Goal: Information Seeking & Learning: Learn about a topic

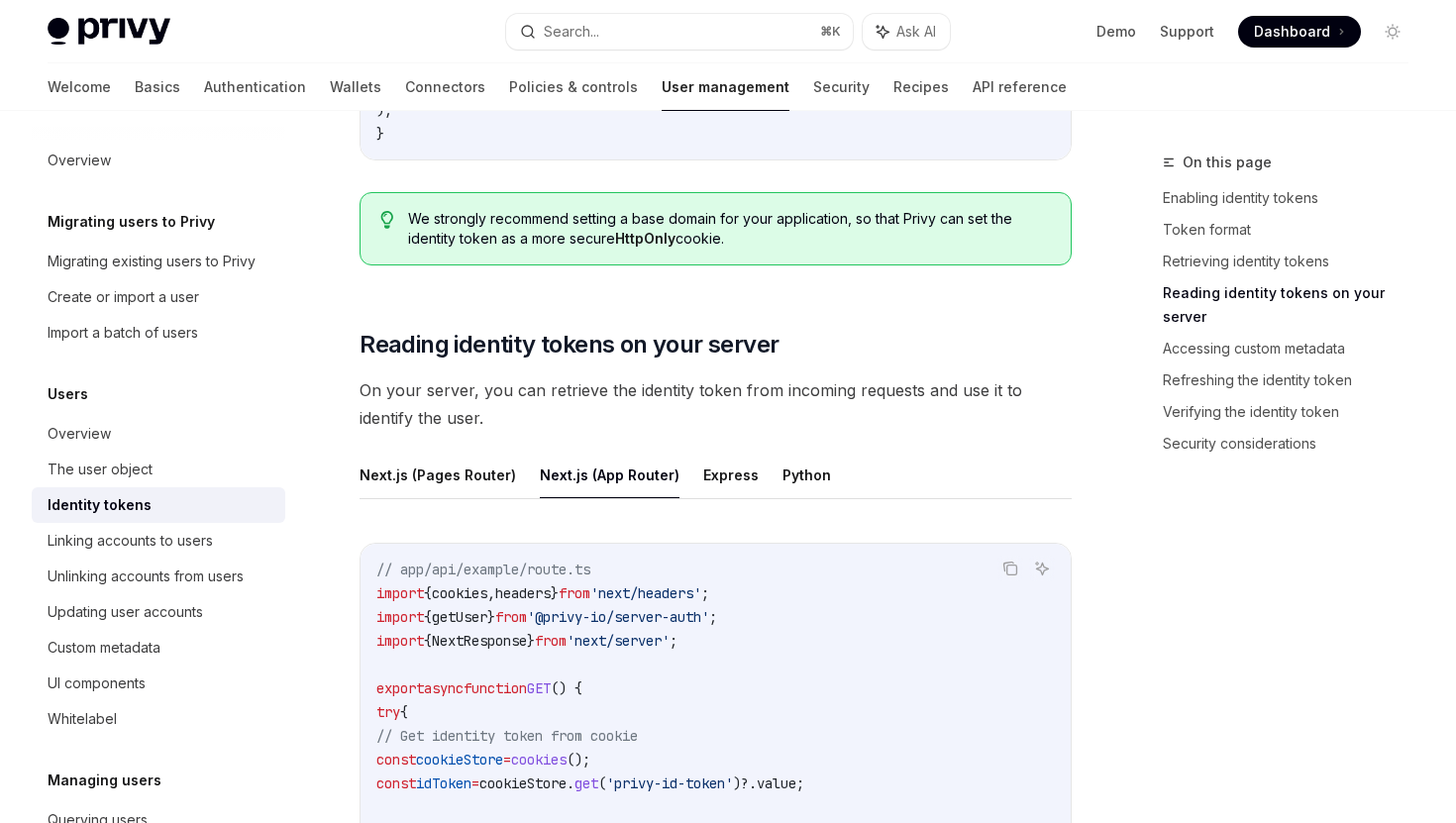
scroll to position [2598, 0]
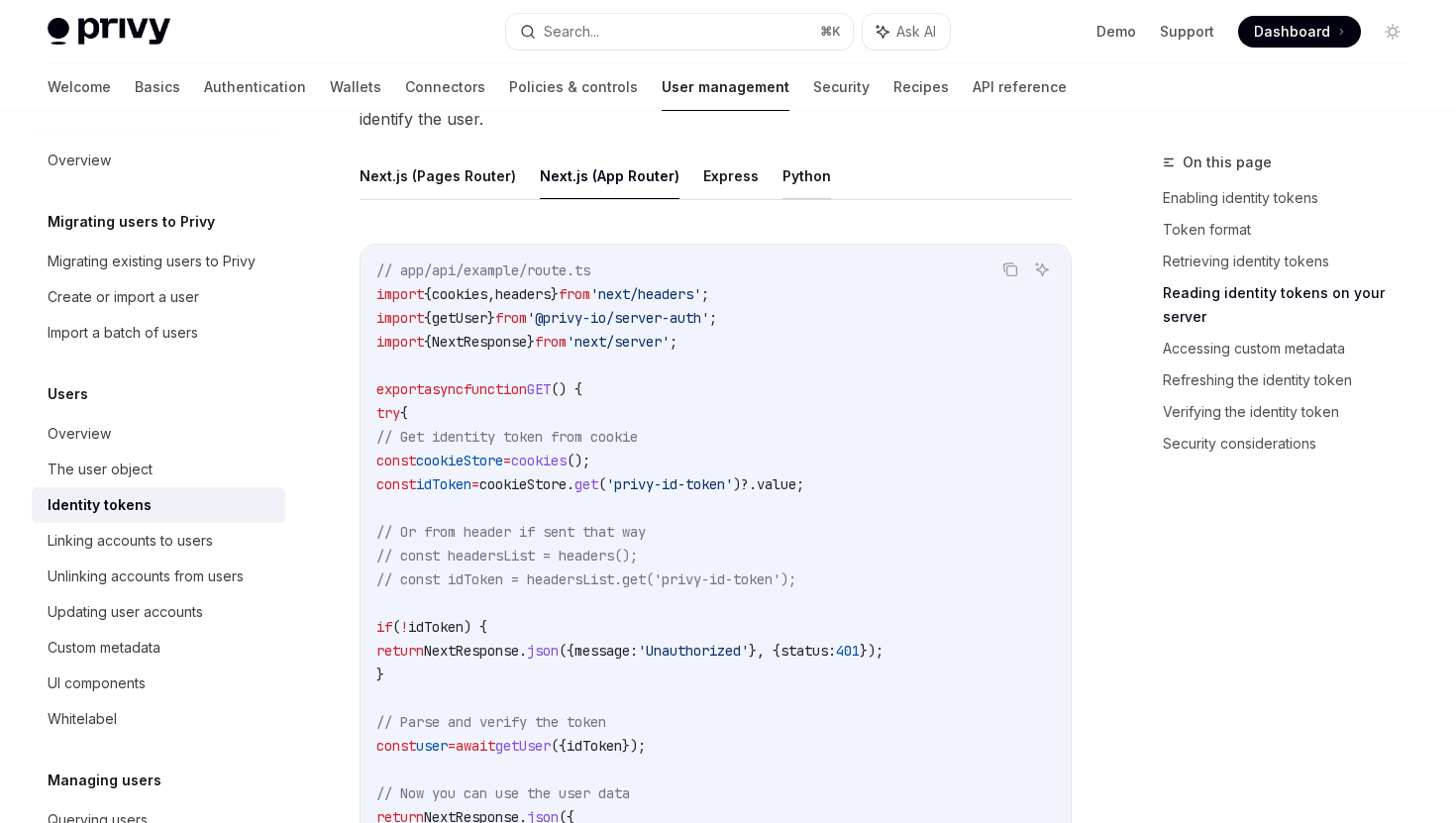
click at [804, 162] on button "Python" at bounding box center [806, 176] width 49 height 47
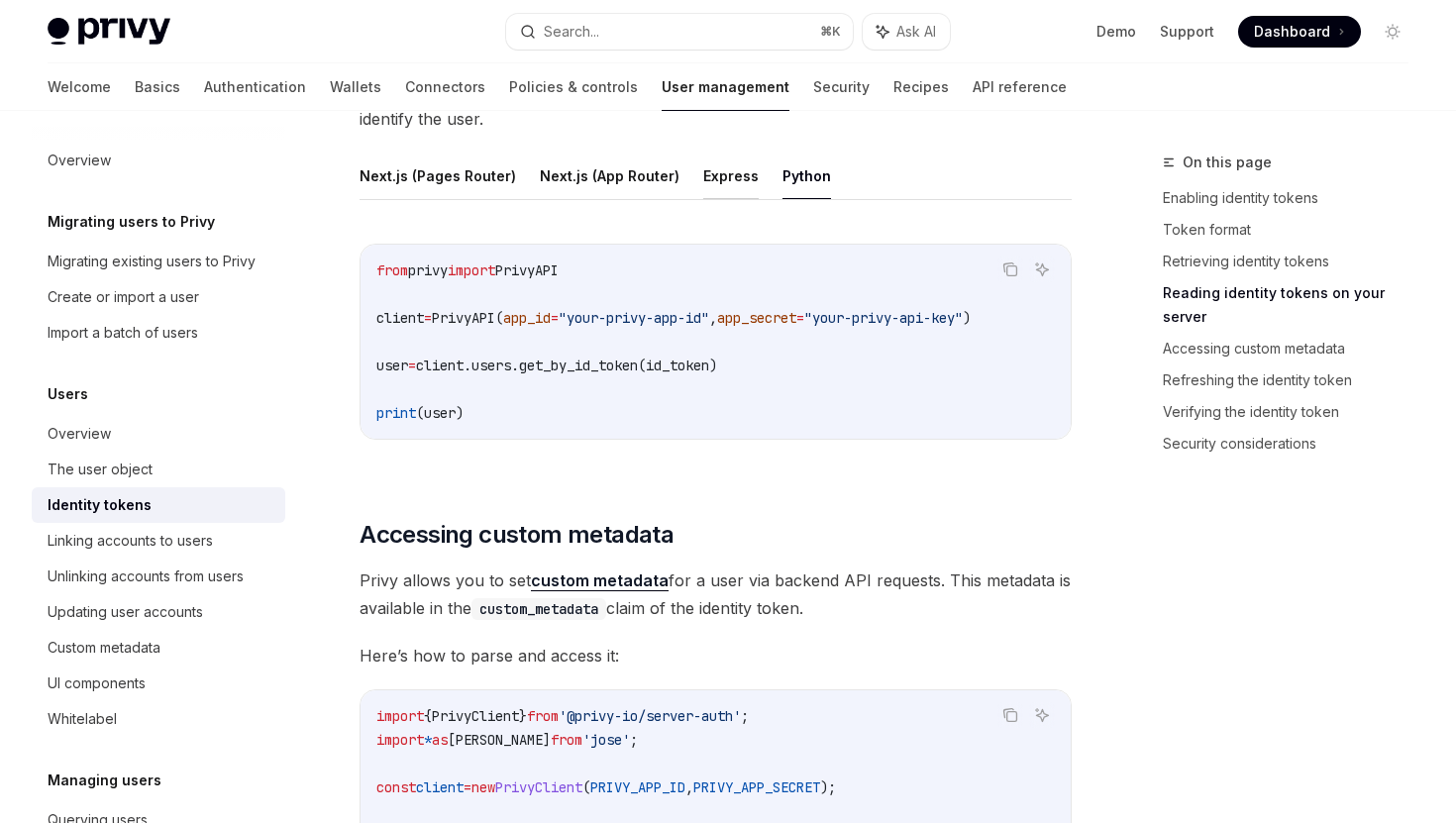
click at [723, 178] on button "Express" at bounding box center [731, 176] width 56 height 47
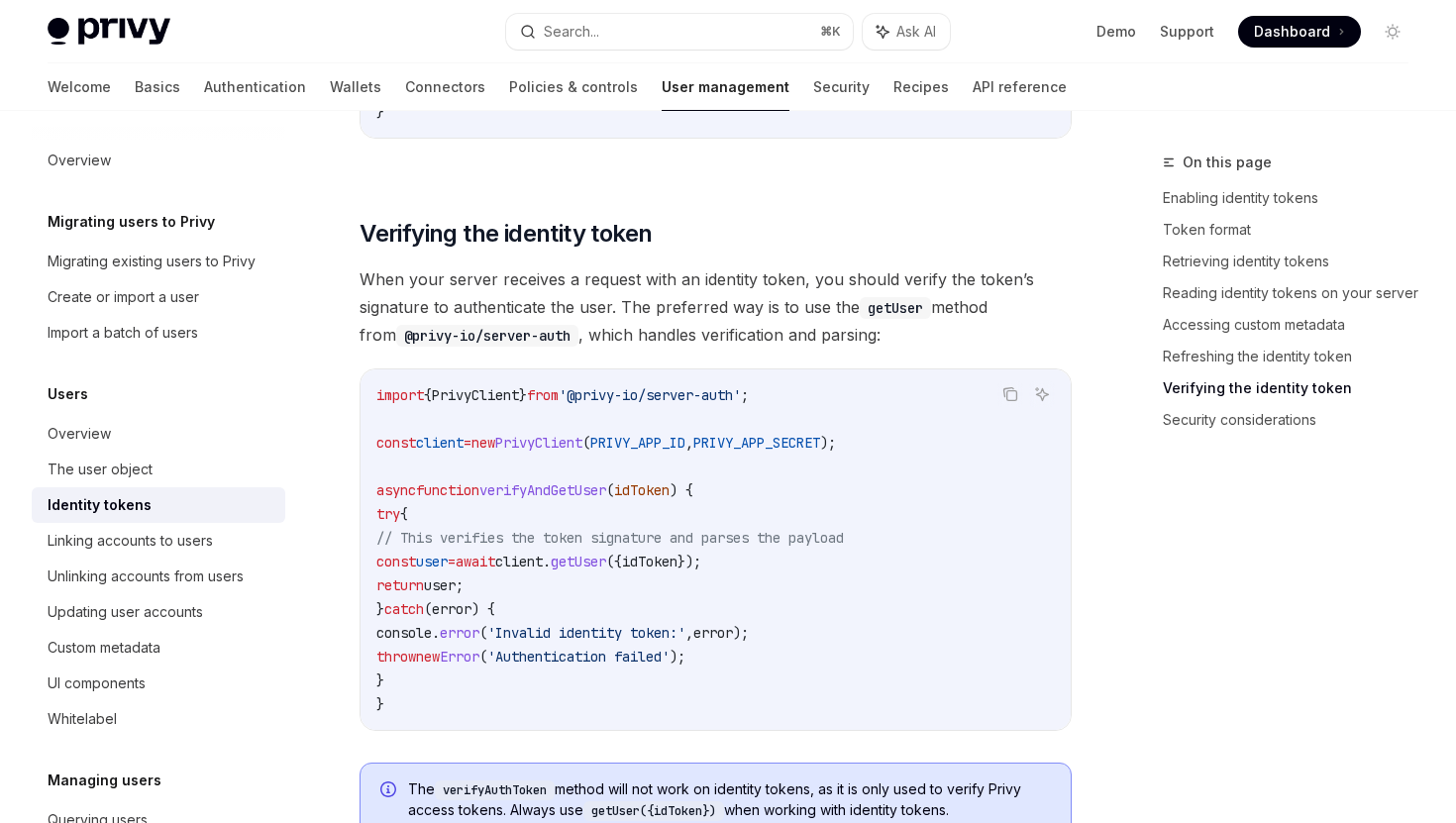
scroll to position [5167, 0]
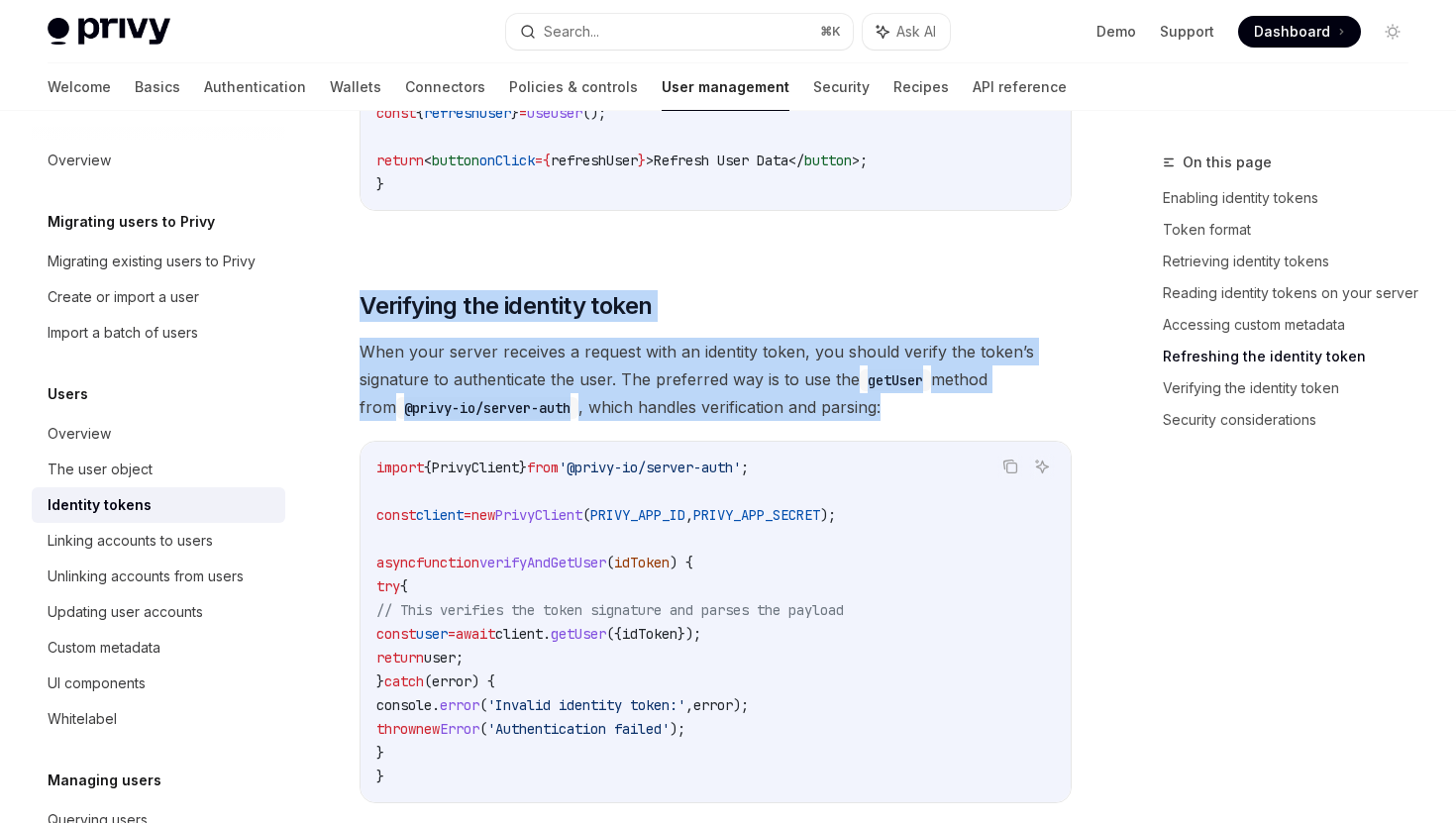
drag, startPoint x: 362, startPoint y: 313, endPoint x: 922, endPoint y: 408, distance: 568.0
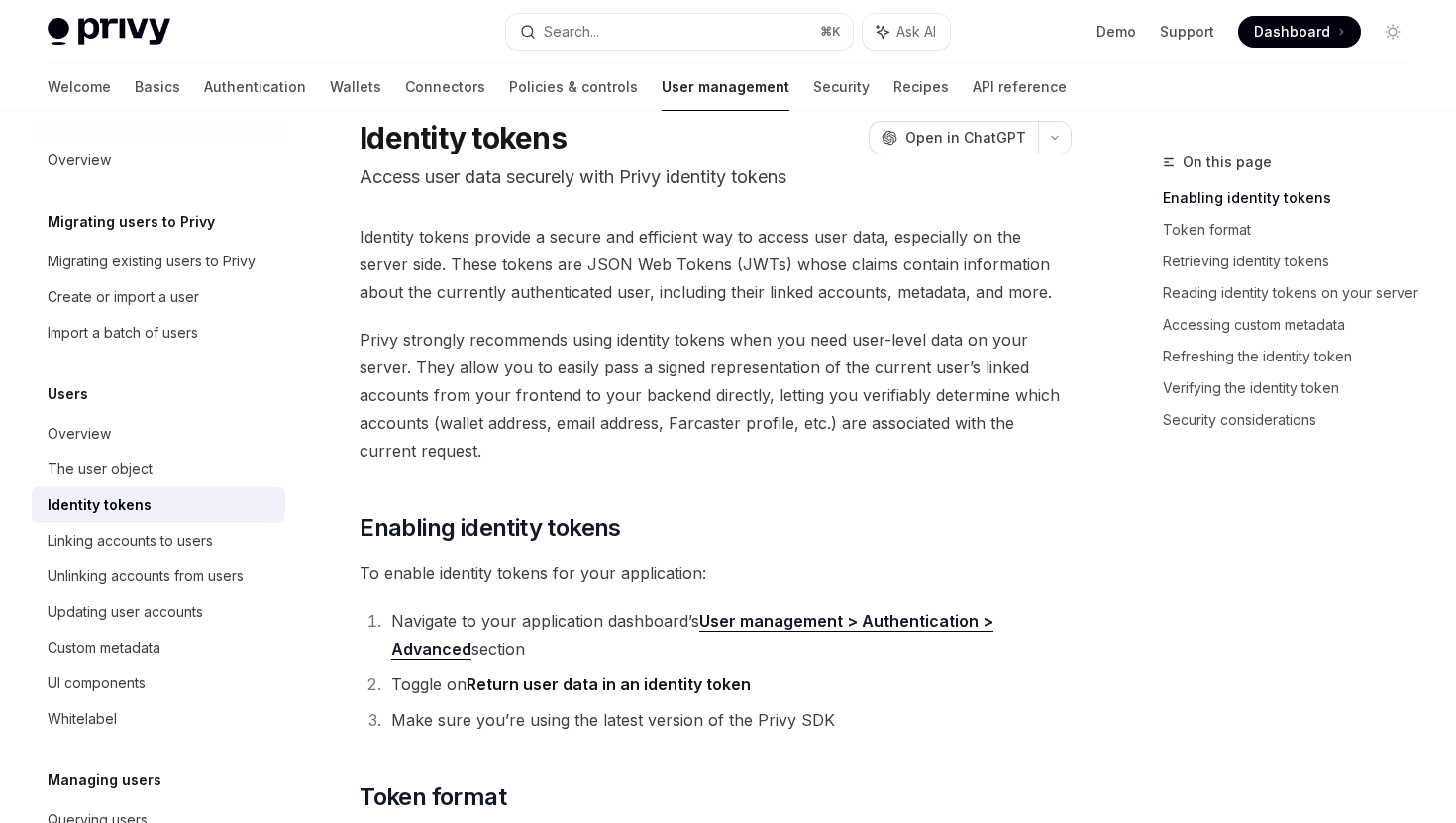
scroll to position [0, 0]
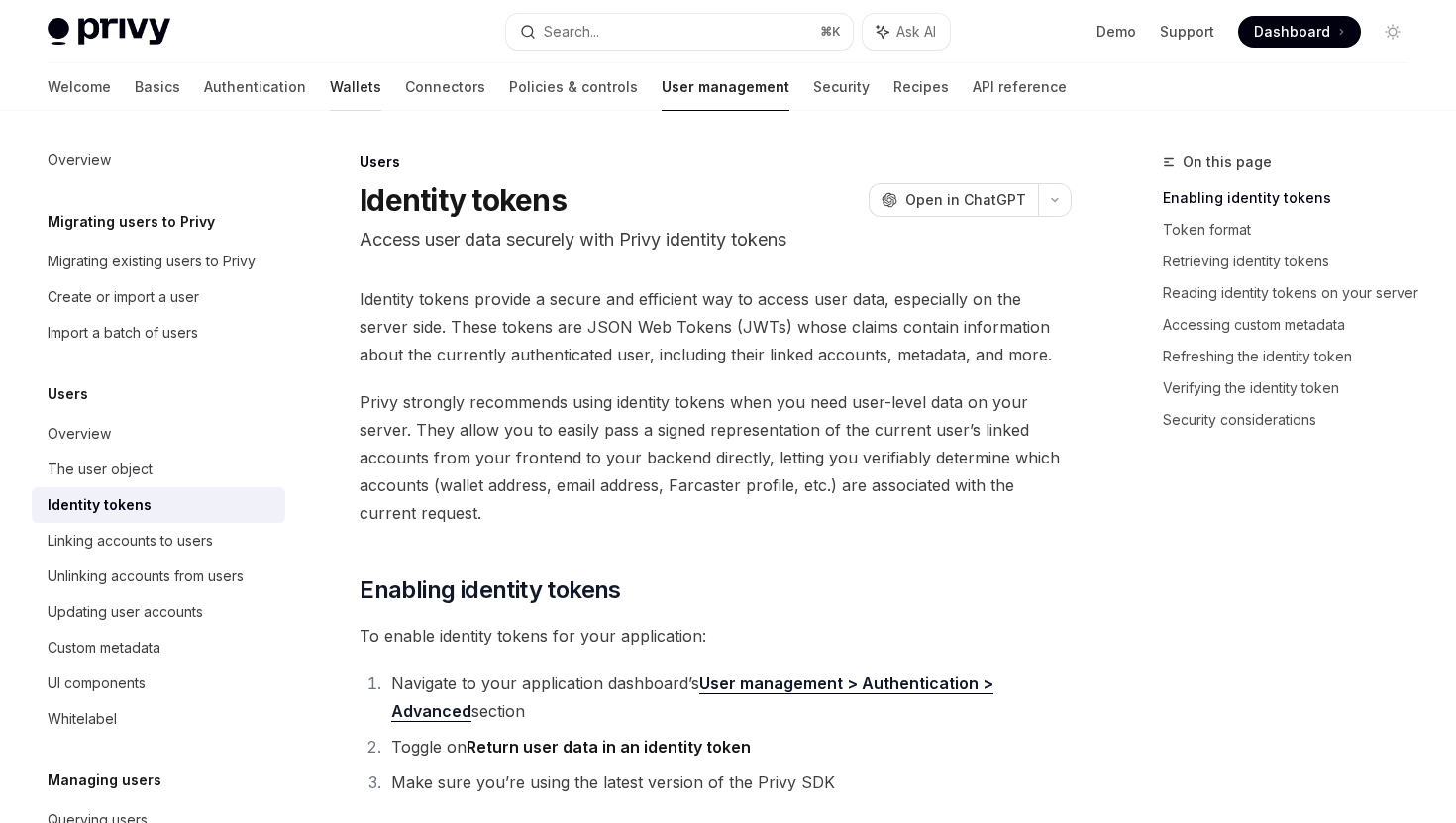
click at [330, 88] on link "Wallets" at bounding box center [356, 87] width 52 height 48
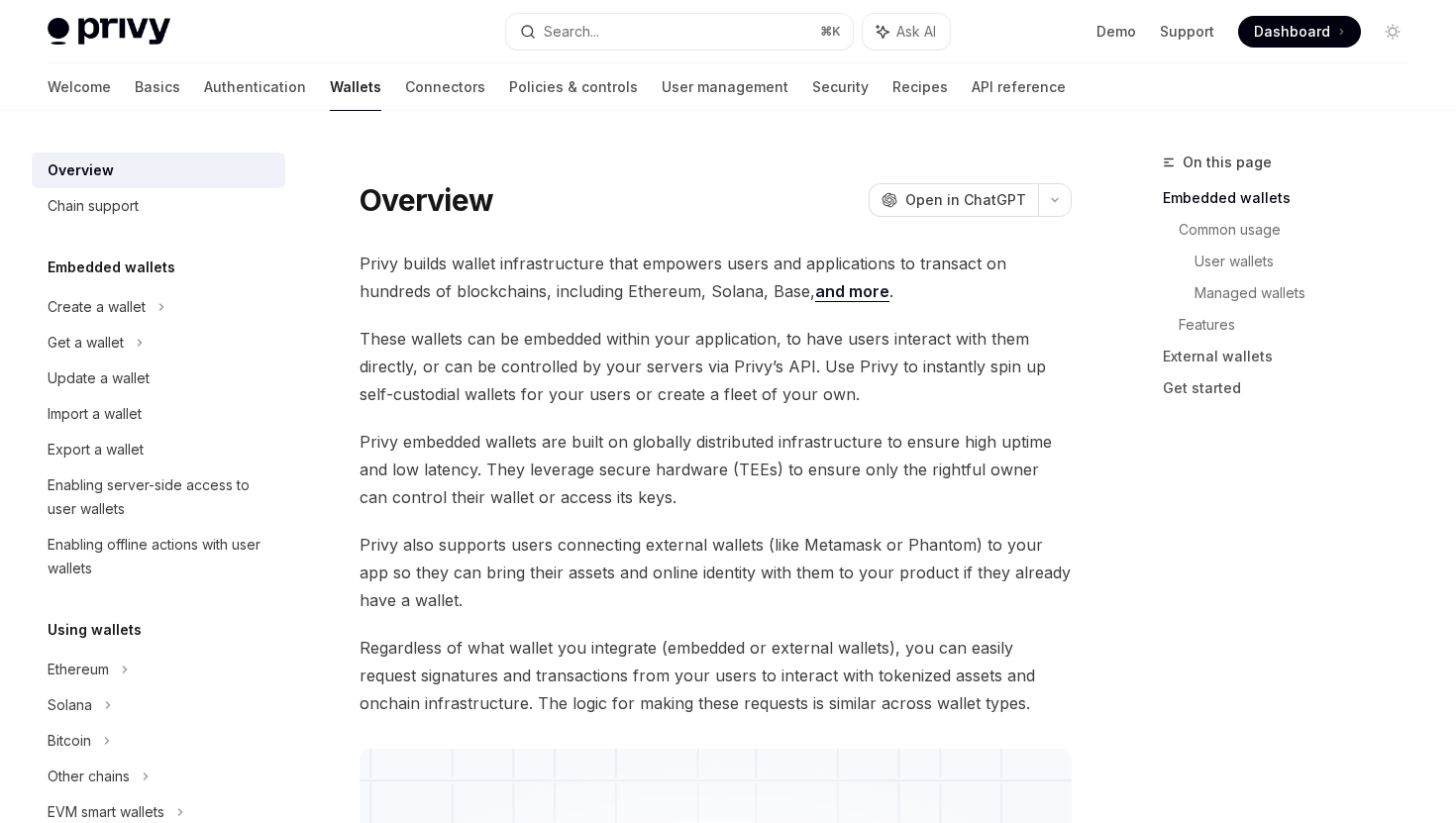
click at [448, 258] on span "Privy builds wallet infrastructure that empowers users and applications to tran…" at bounding box center [716, 278] width 712 height 56
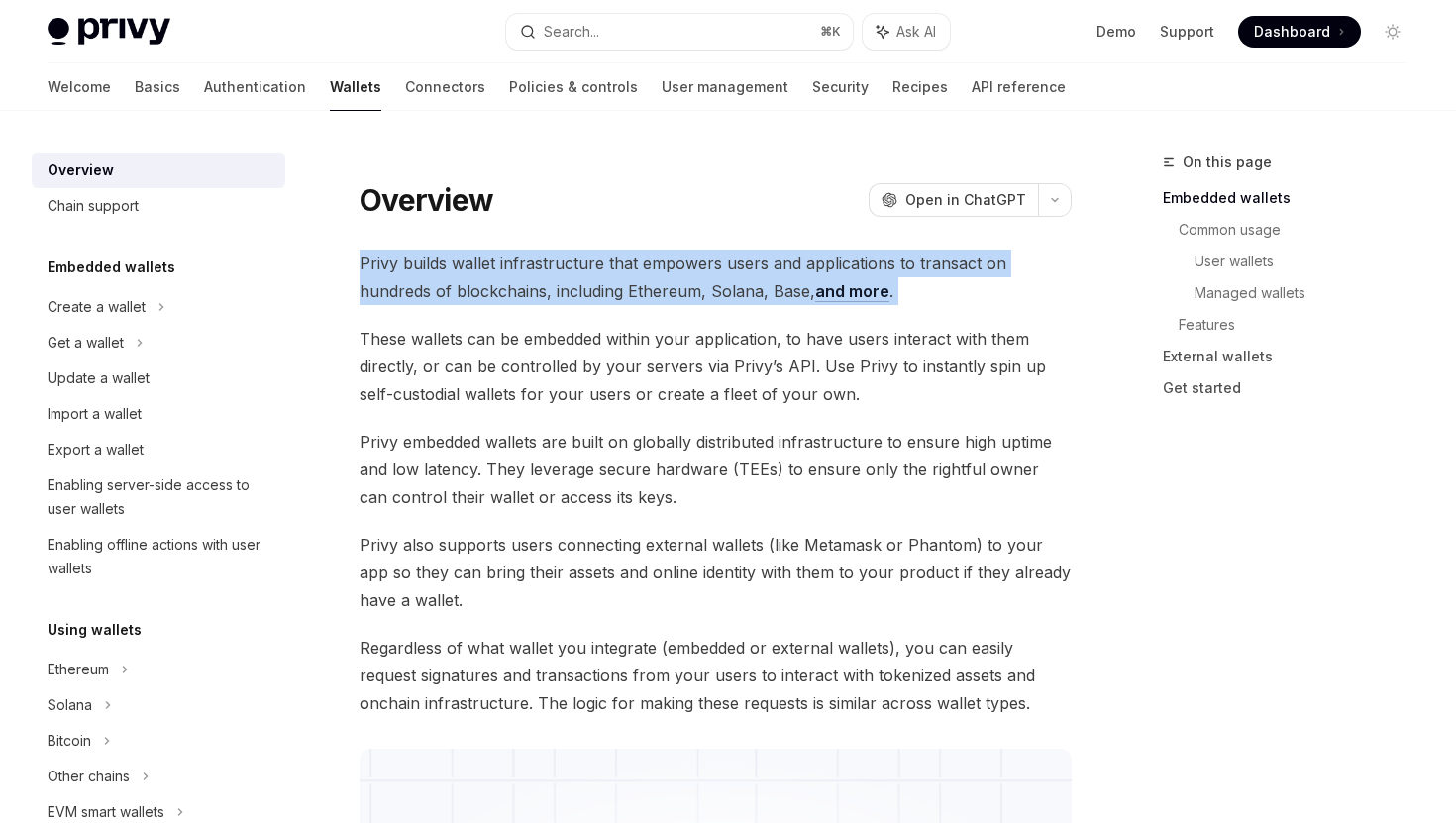
click at [448, 258] on span "Privy builds wallet infrastructure that empowers users and applications to tran…" at bounding box center [716, 278] width 712 height 56
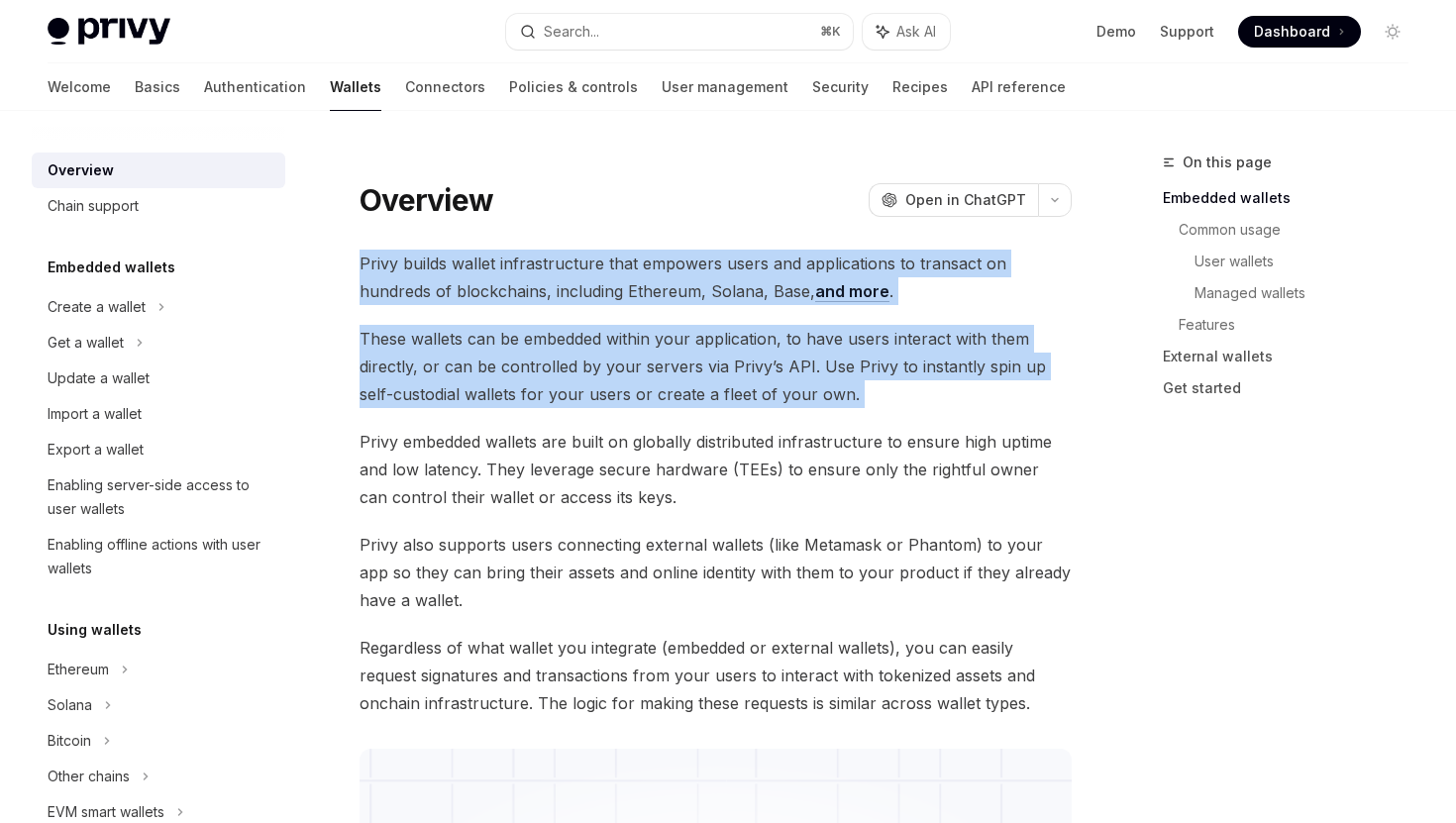
drag, startPoint x: 567, startPoint y: 306, endPoint x: 567, endPoint y: 268, distance: 38.0
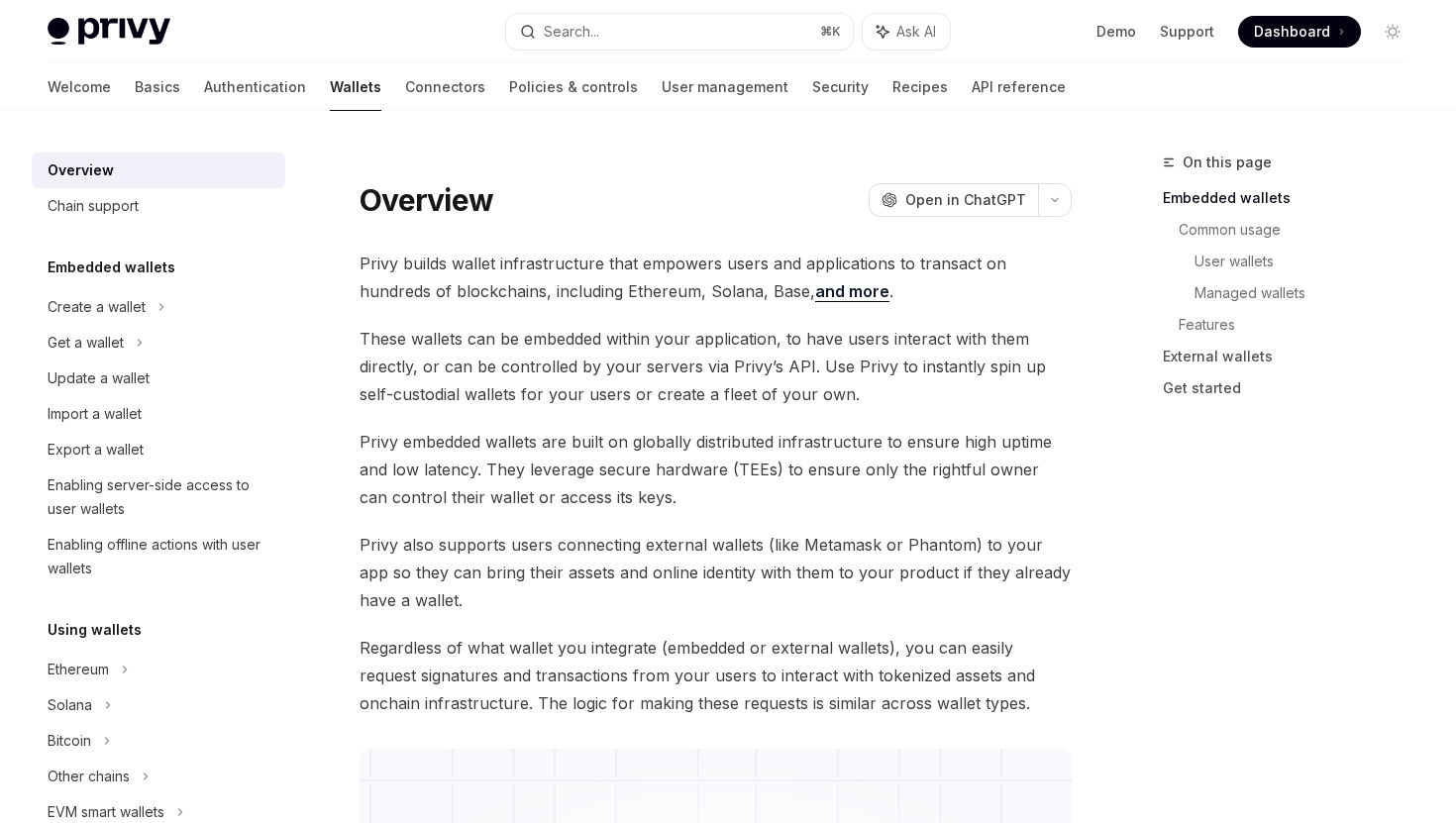
click at [626, 432] on span "Privy embedded wallets are built on globally distributed infrastructure to ensu…" at bounding box center [716, 469] width 712 height 83
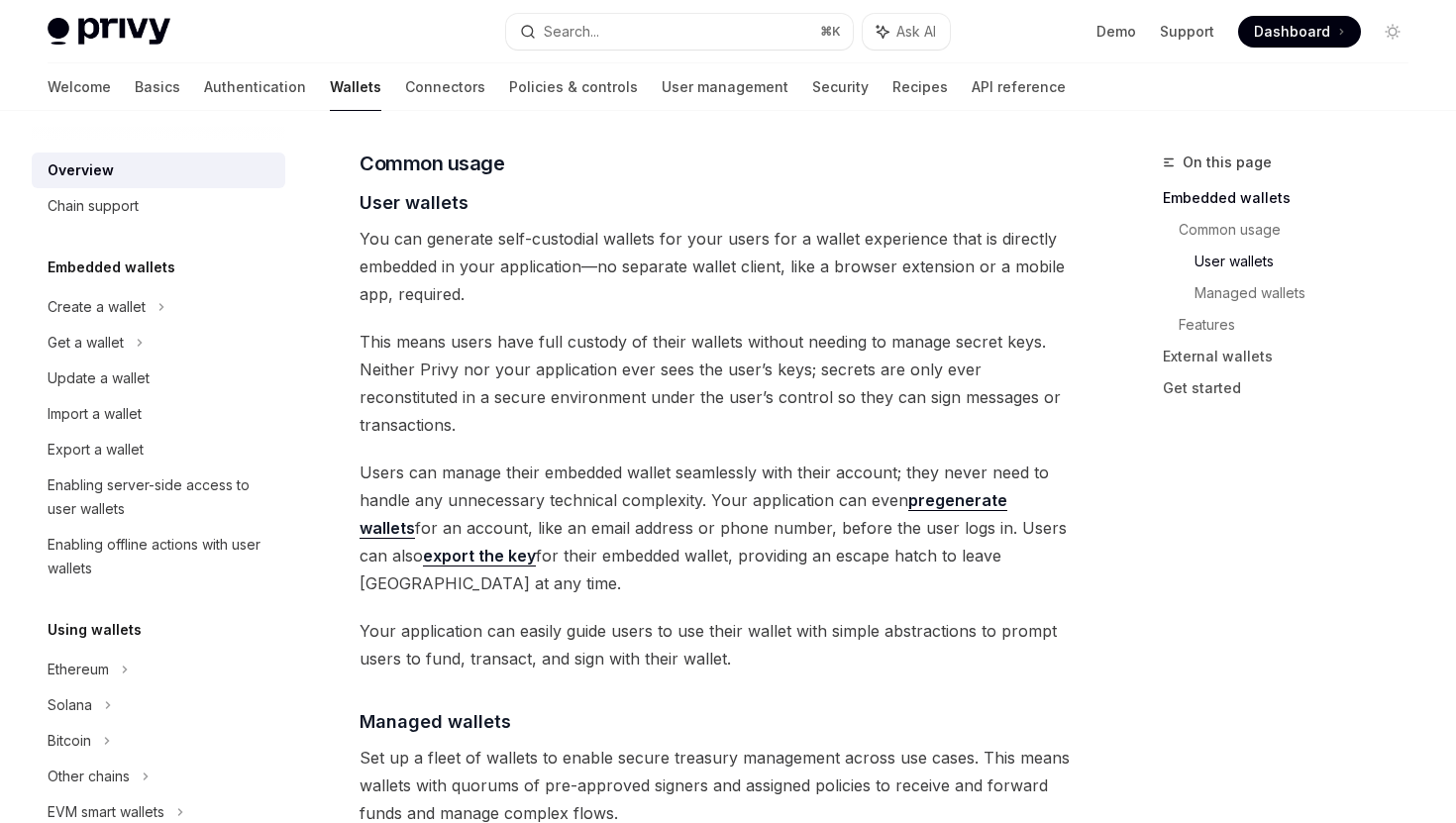
scroll to position [1455, 0]
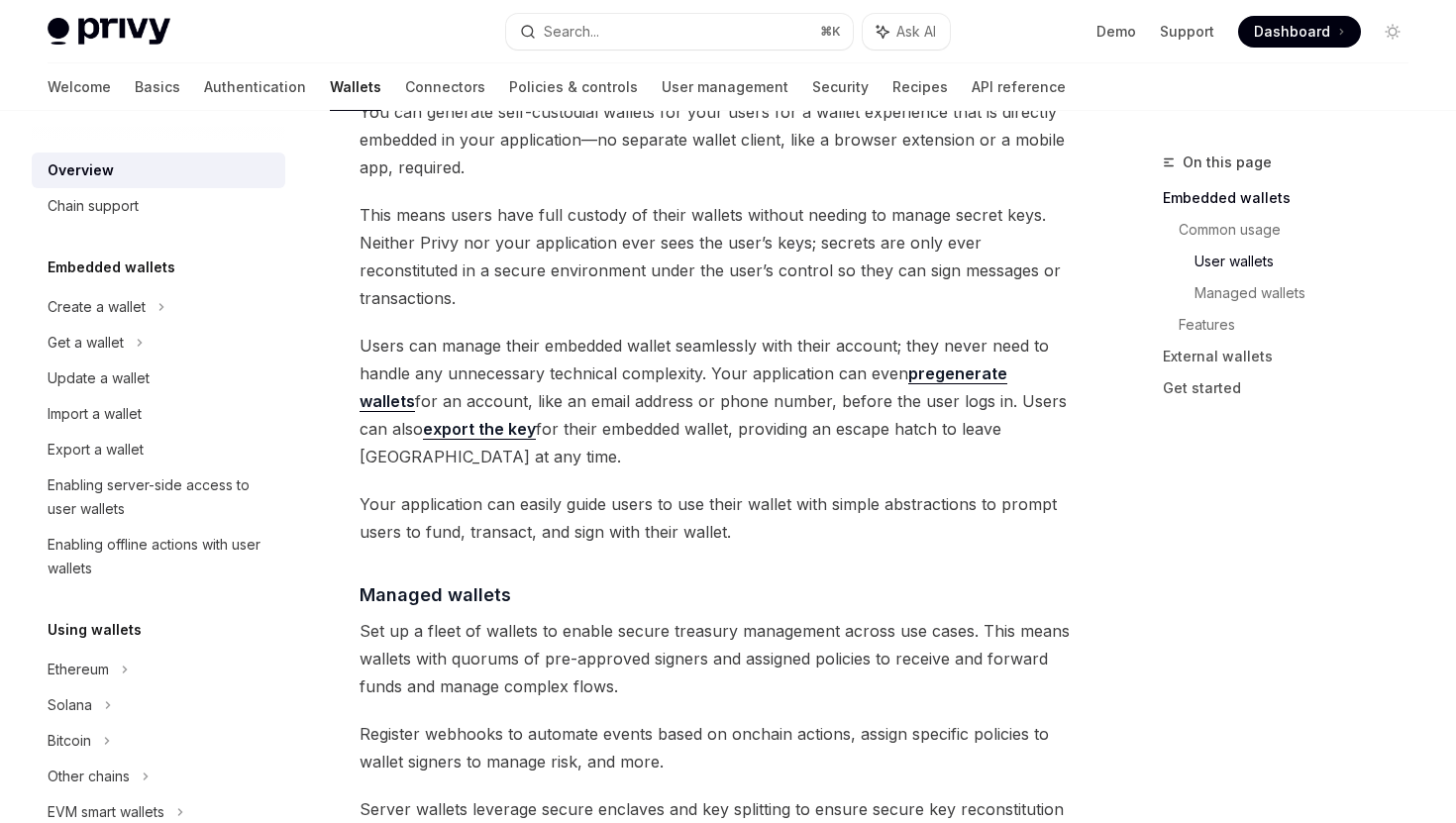
click at [651, 383] on span "Users can manage their embedded wallet seamlessly with their account; they neve…" at bounding box center [716, 402] width 712 height 139
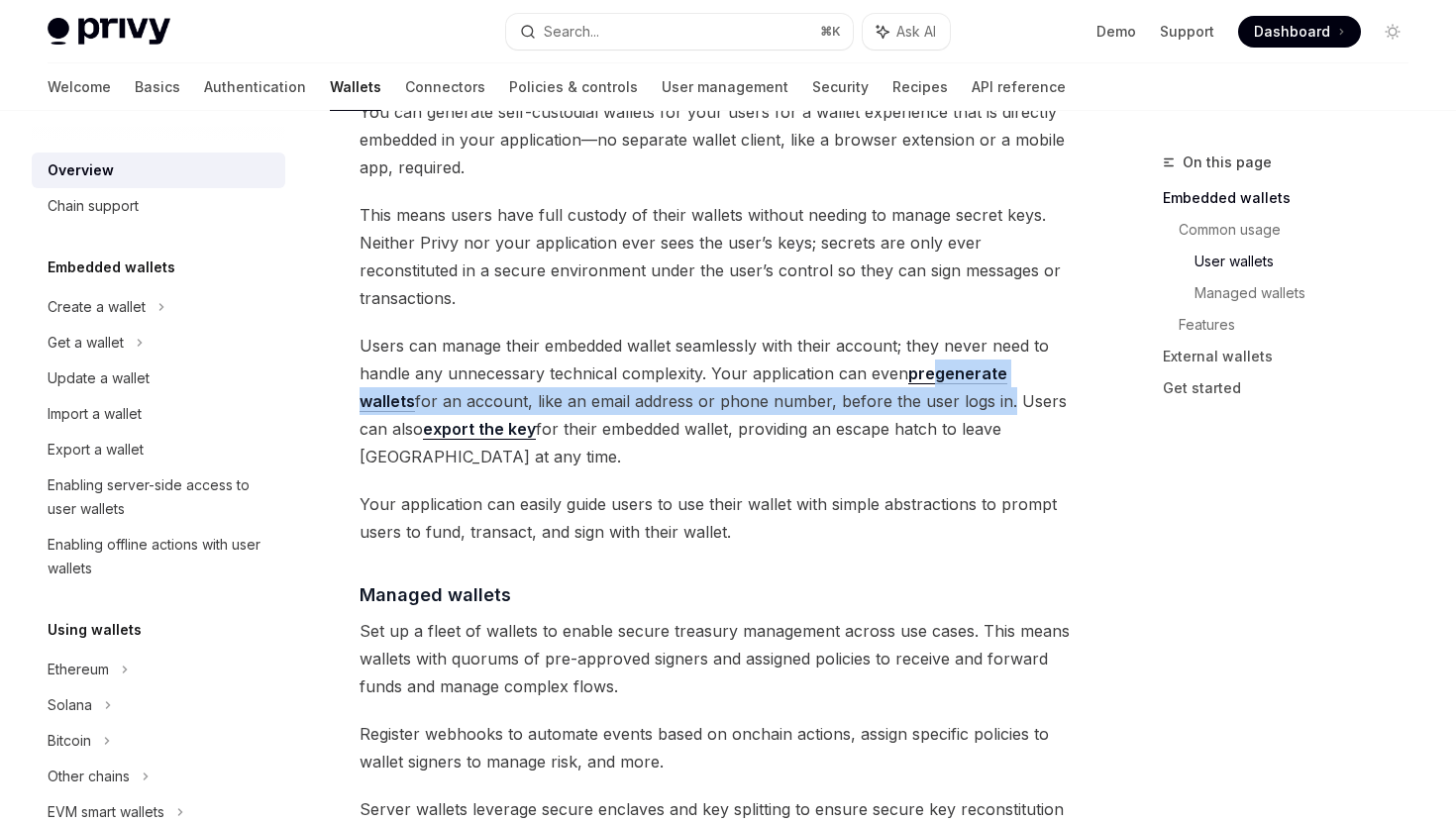
drag, startPoint x: 931, startPoint y: 333, endPoint x: 943, endPoint y: 371, distance: 39.8
click at [943, 371] on span "Users can manage their embedded wallet seamlessly with their account; they neve…" at bounding box center [716, 402] width 712 height 139
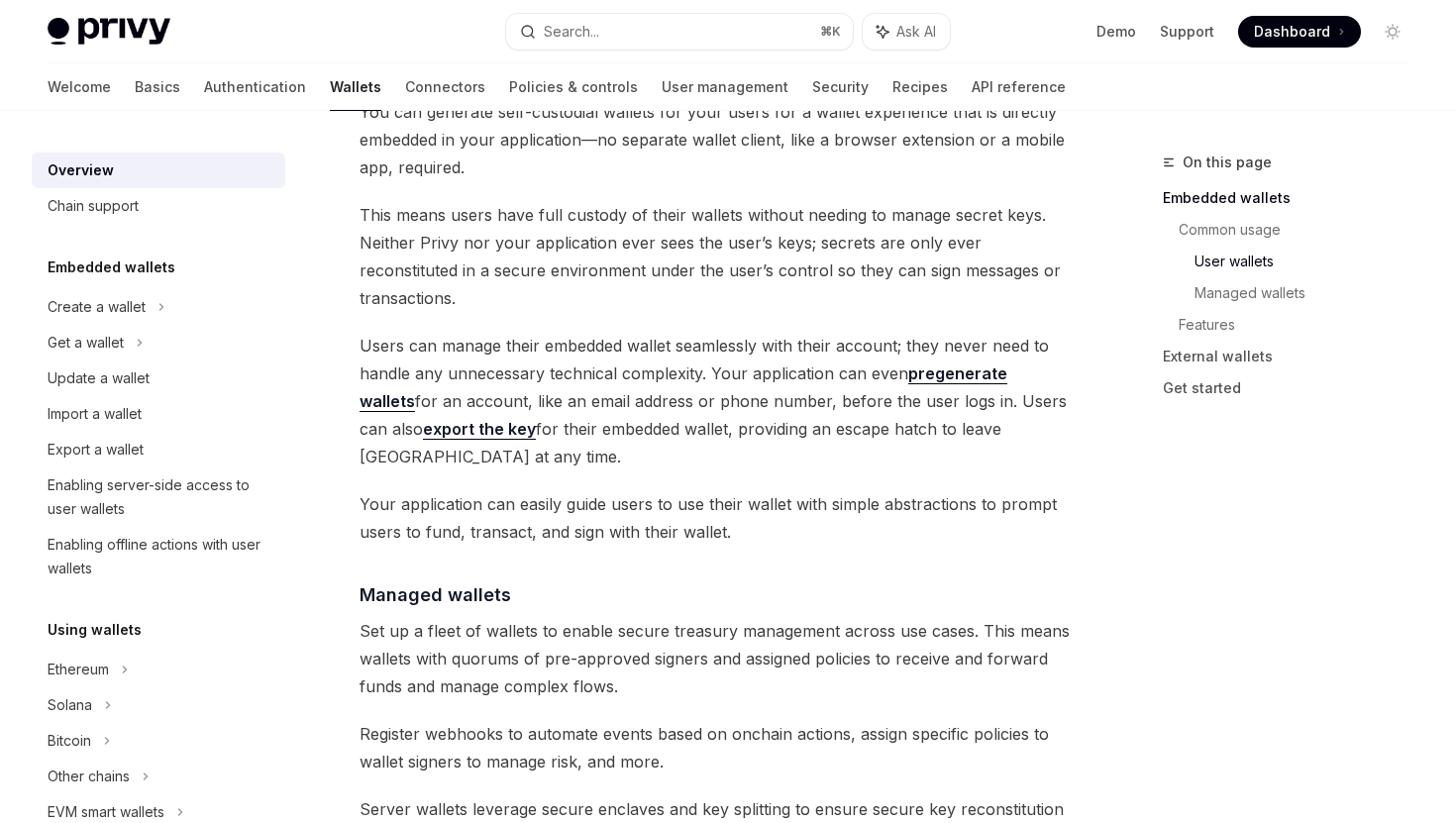
click at [1000, 490] on span "Your application can easily guide users to use their wallet with simple abstrac…" at bounding box center [716, 518] width 712 height 56
click at [844, 490] on span "Your application can easily guide users to use their wallet with simple abstrac…" at bounding box center [716, 518] width 712 height 56
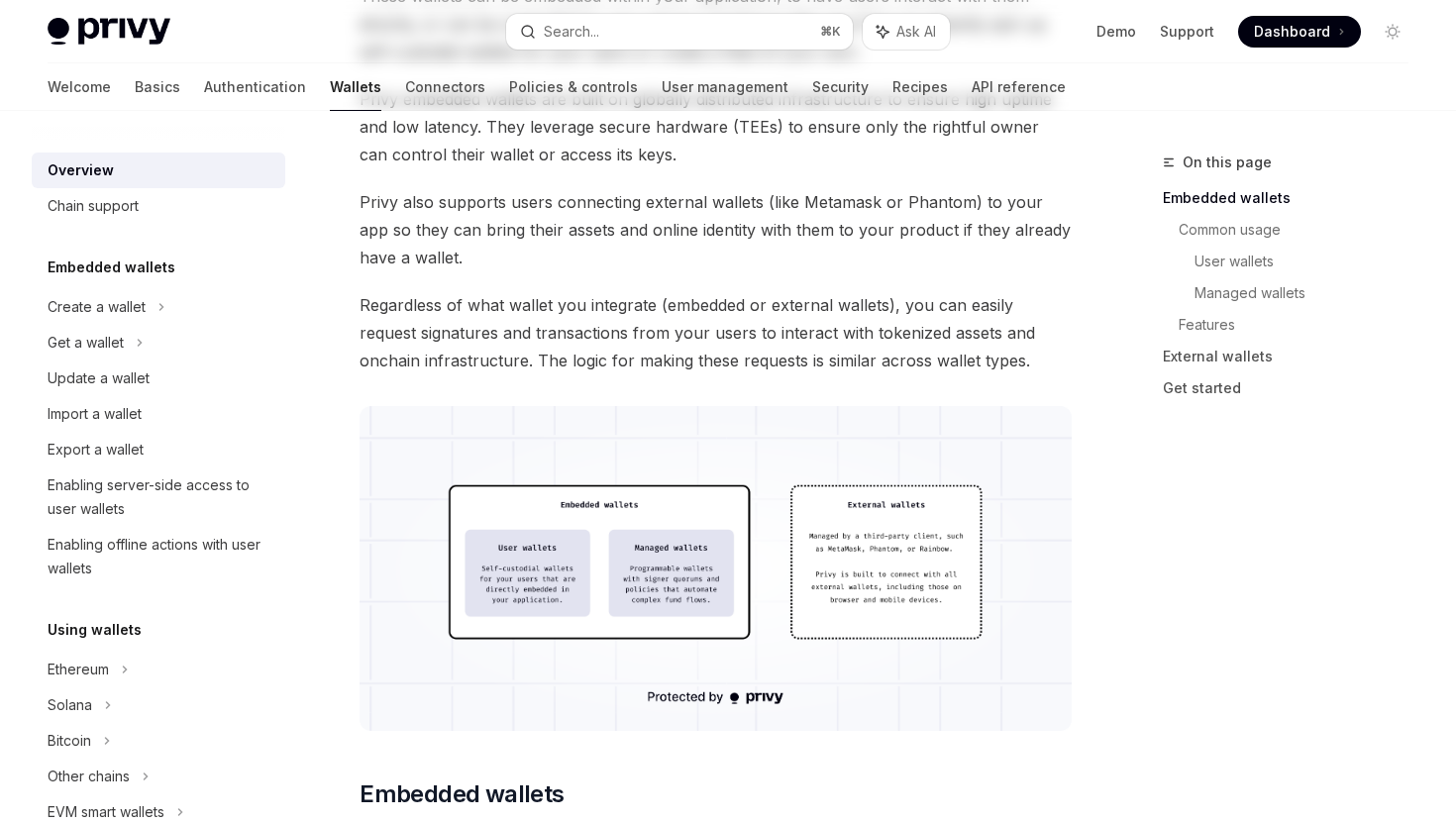
scroll to position [0, 0]
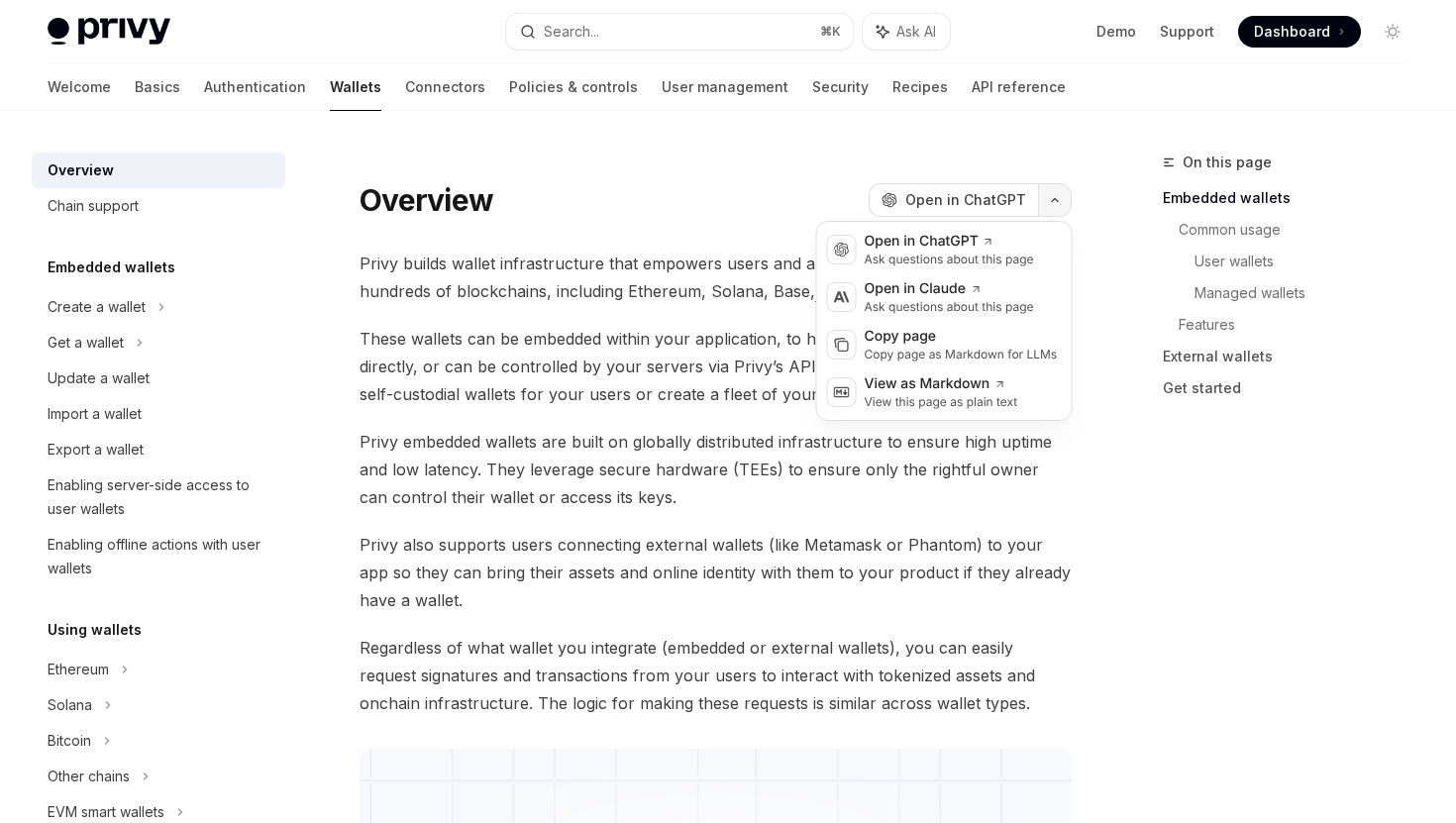
click at [1055, 202] on icon "button" at bounding box center [1055, 200] width 24 height 8
click at [646, 210] on div "Overview OpenAI Open in ChatGPT" at bounding box center [716, 200] width 712 height 36
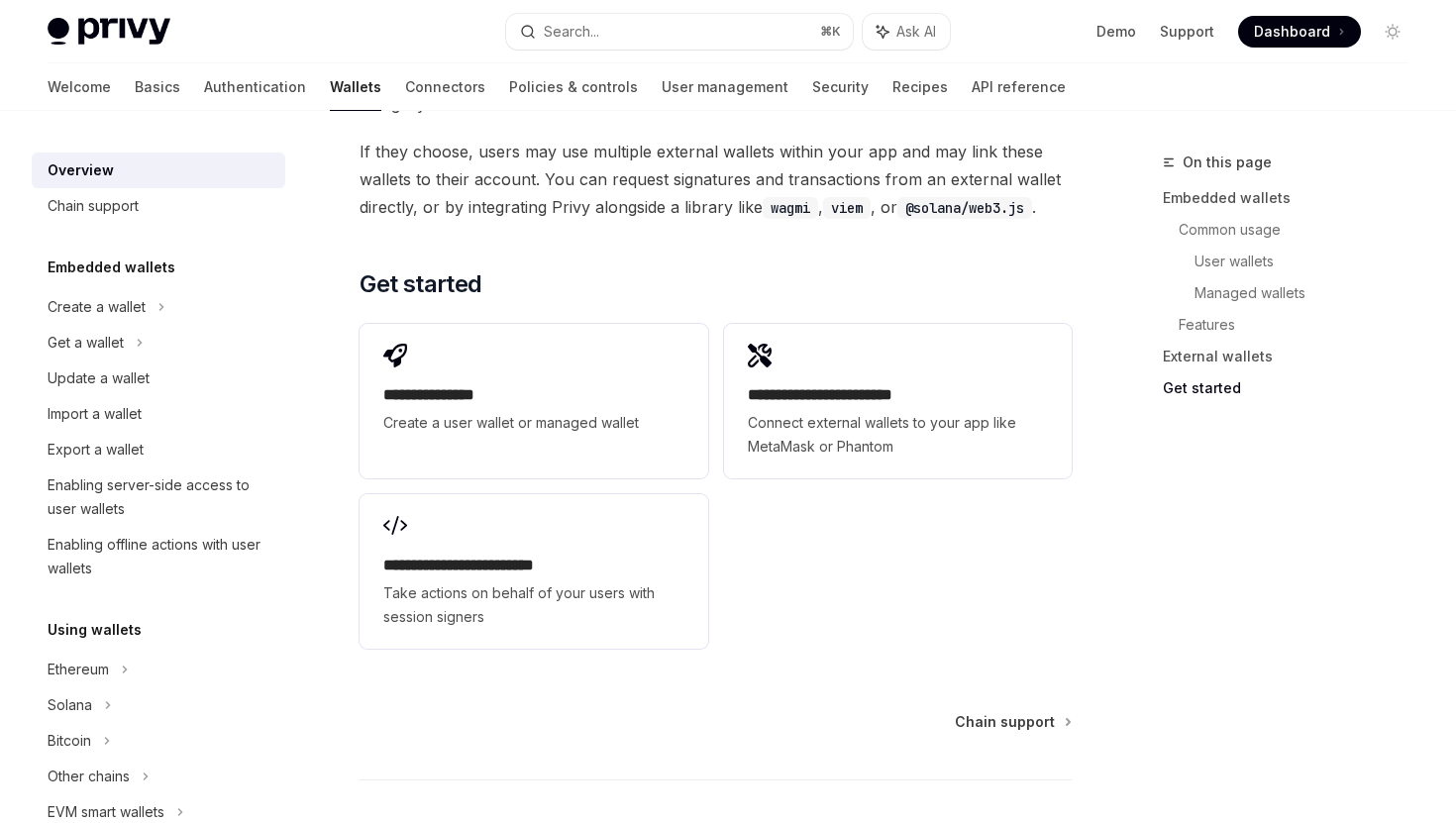
scroll to position [3143, 0]
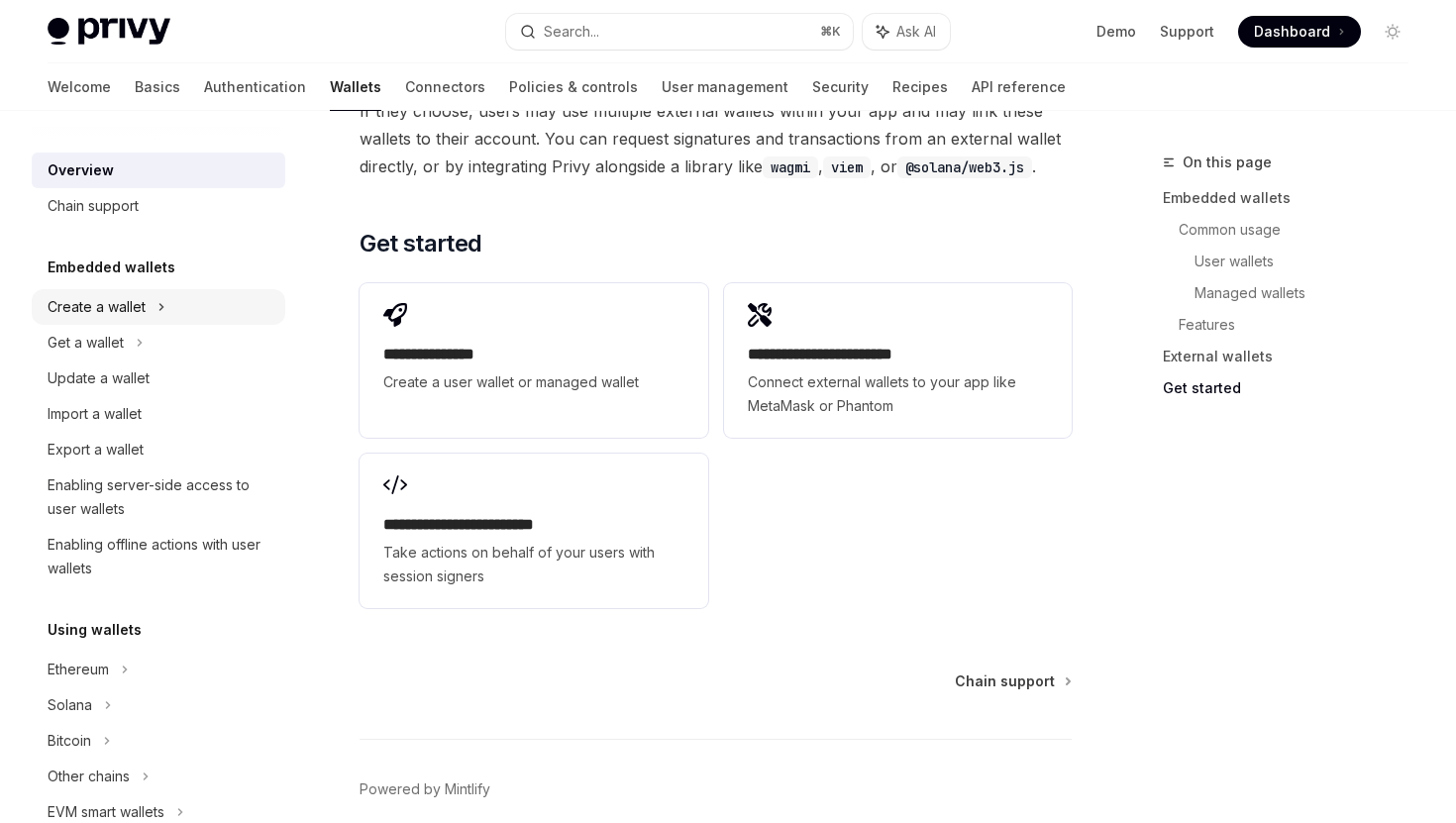
click at [107, 314] on div "Create a wallet" at bounding box center [96, 307] width 98 height 24
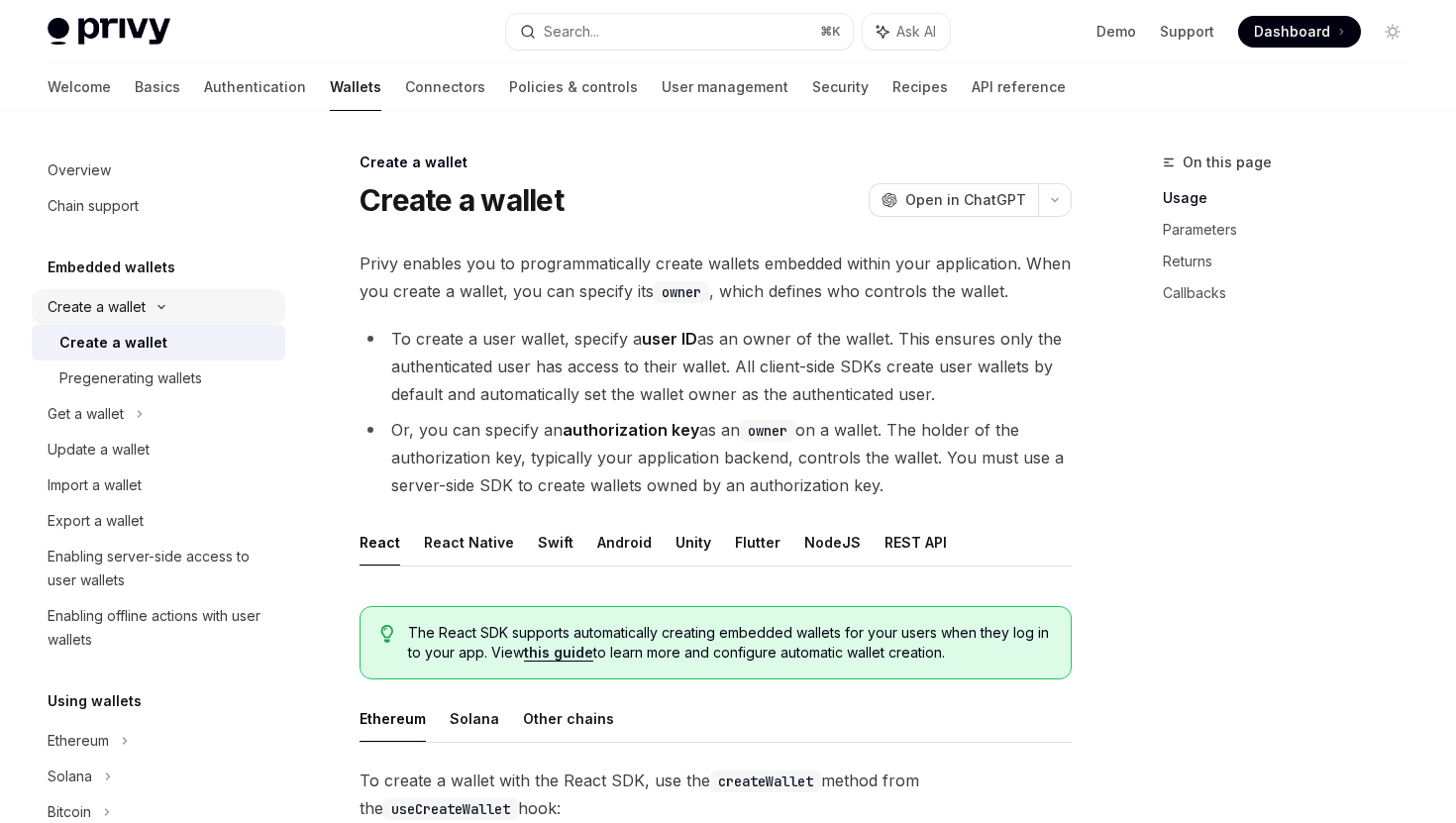
click at [115, 309] on div "Create a wallet" at bounding box center [96, 307] width 98 height 24
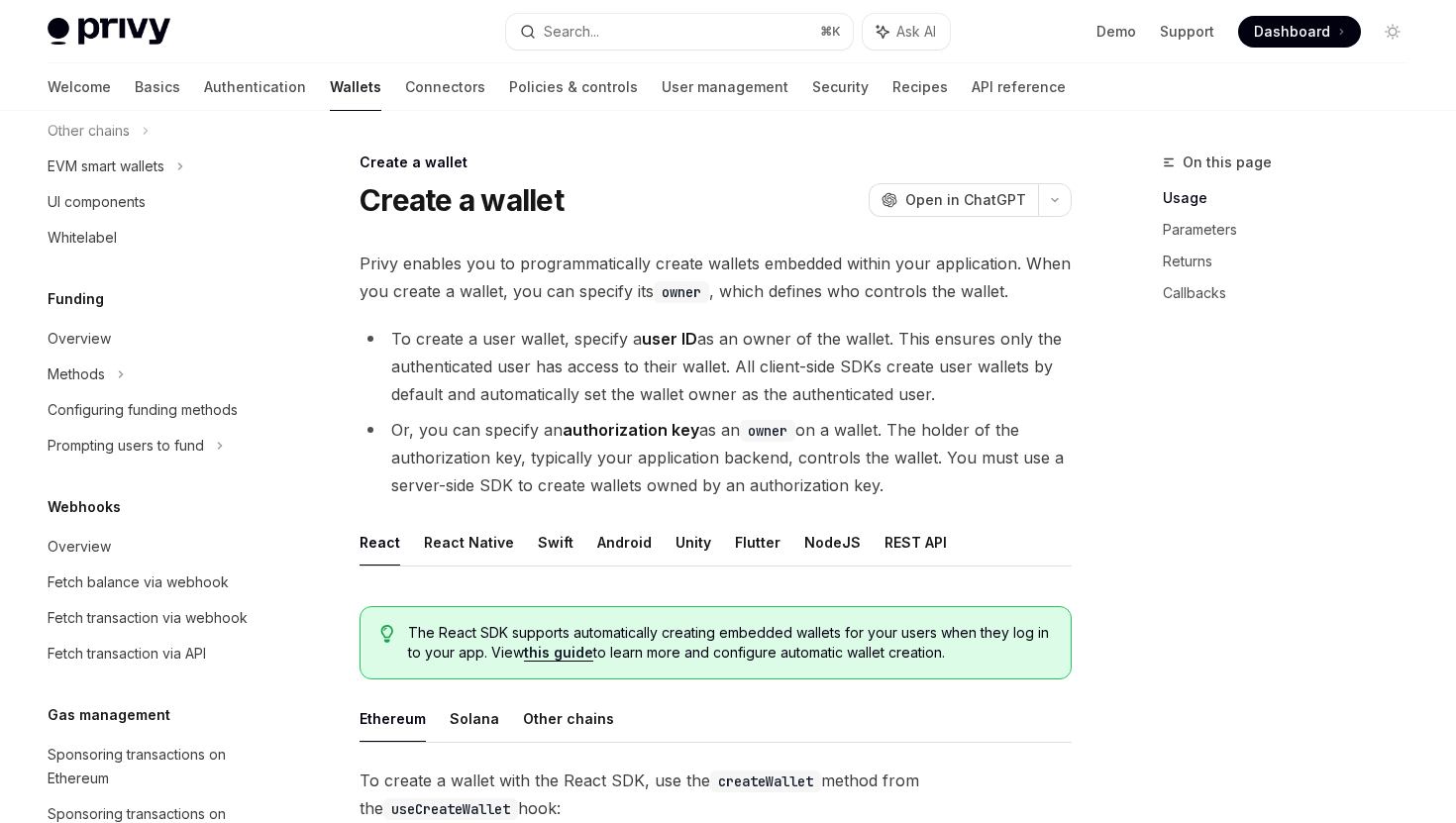
scroll to position [647, 0]
click at [178, 533] on div "Overview" at bounding box center [161, 545] width 226 height 24
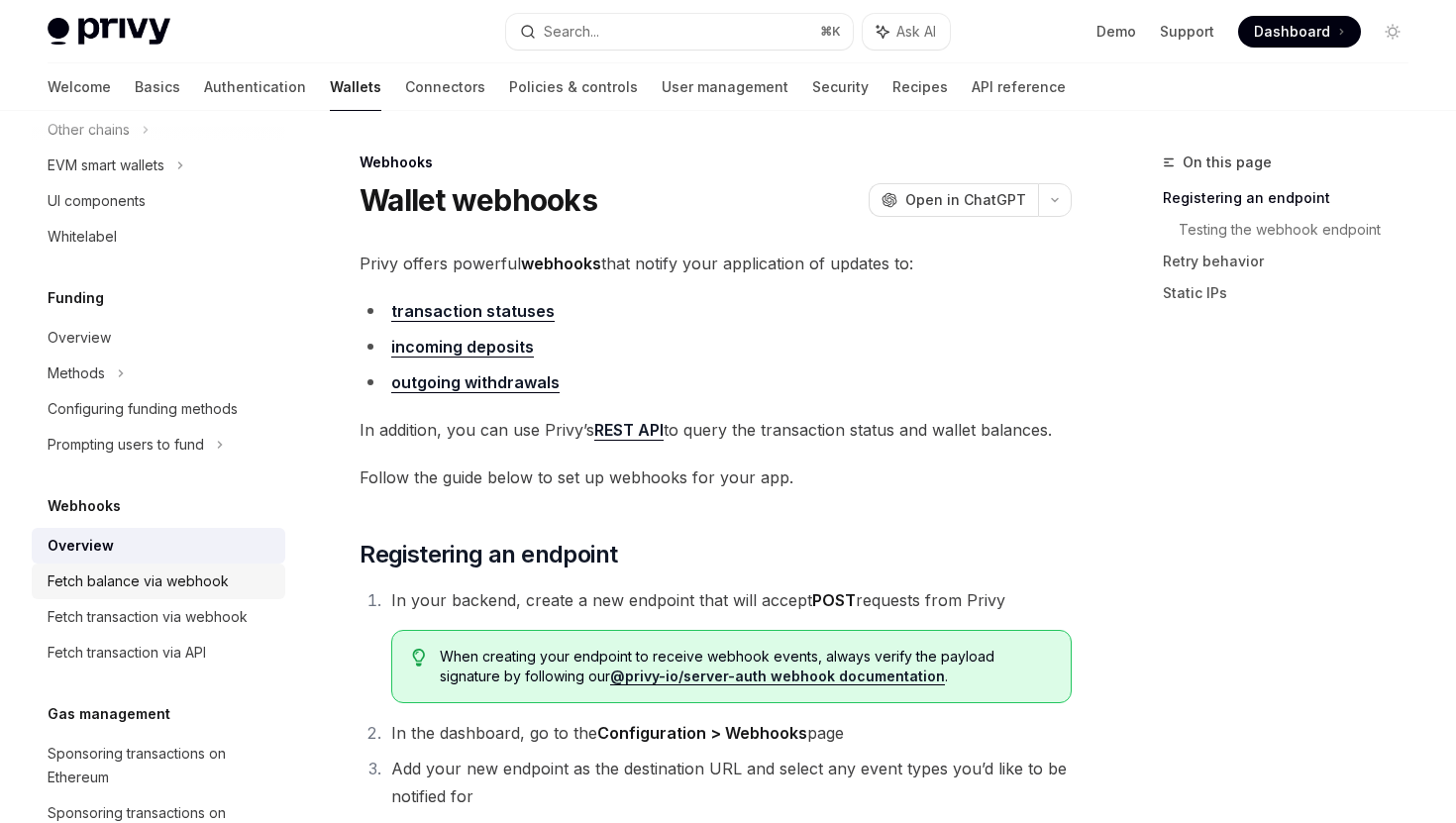
click at [173, 579] on div "Fetch balance via webhook" at bounding box center [138, 581] width 182 height 24
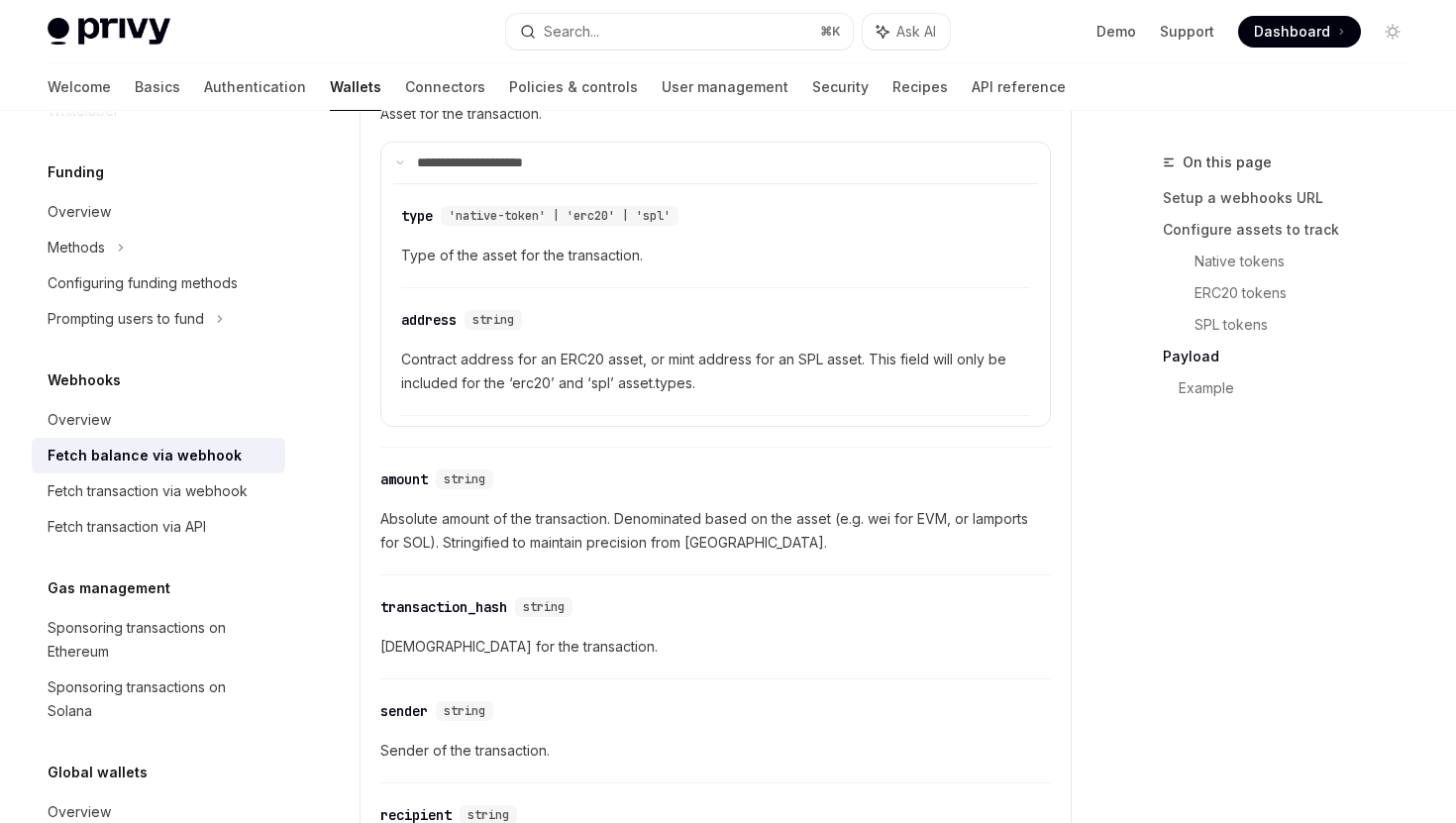
scroll to position [890, 0]
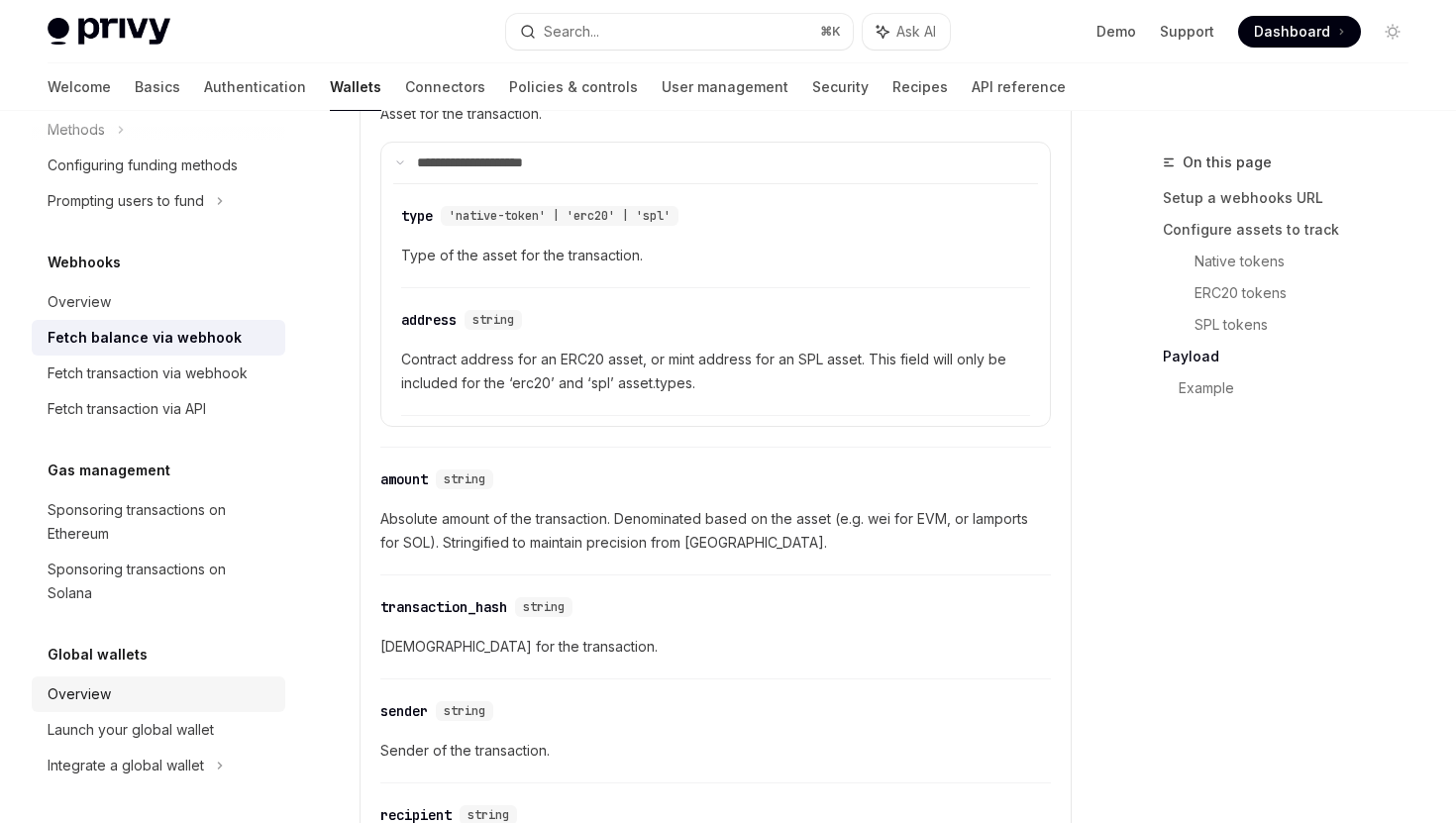
click at [126, 694] on div "Overview" at bounding box center [161, 694] width 226 height 24
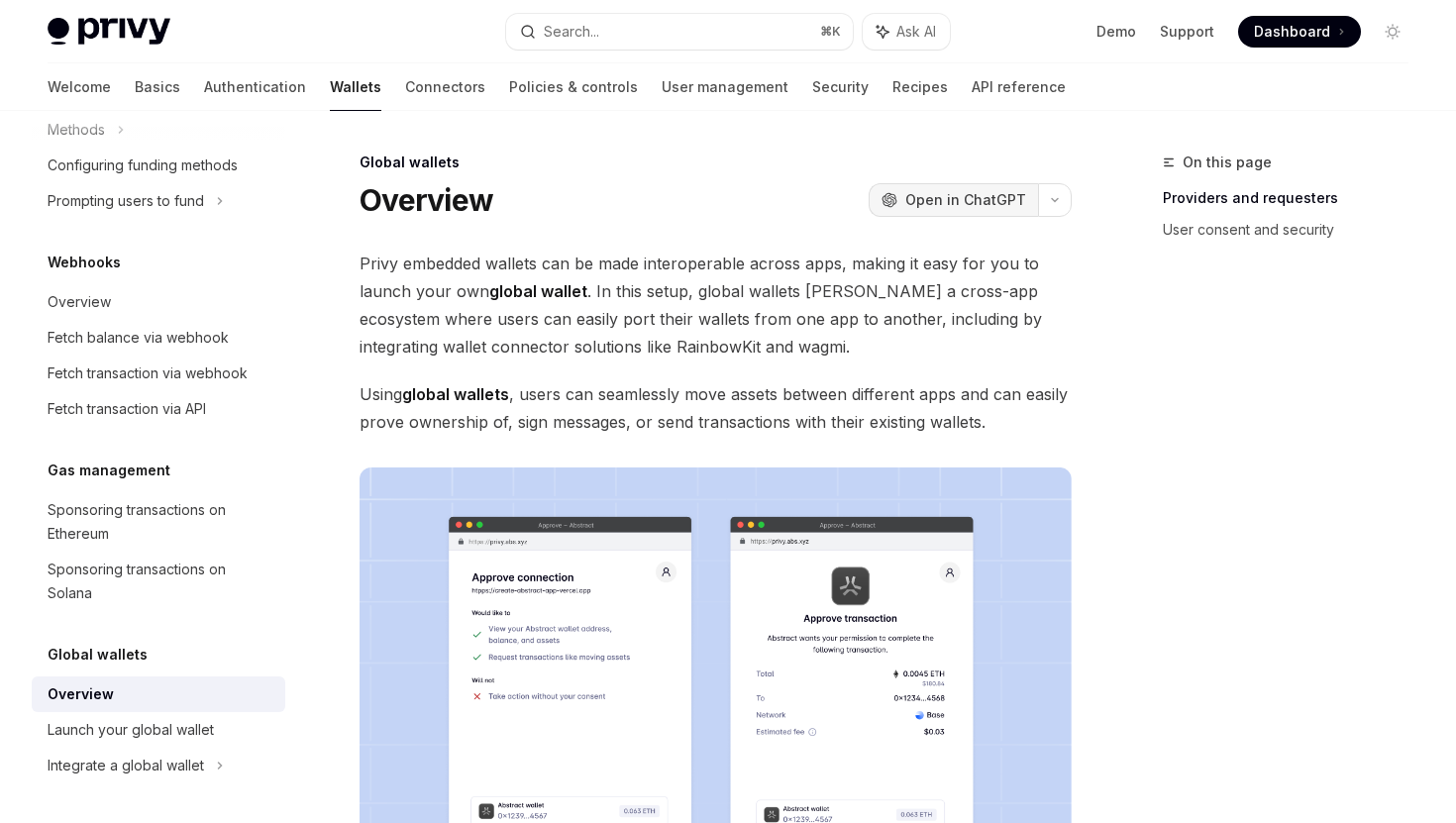
click at [975, 213] on button "OpenAI Open in ChatGPT" at bounding box center [953, 200] width 170 height 34
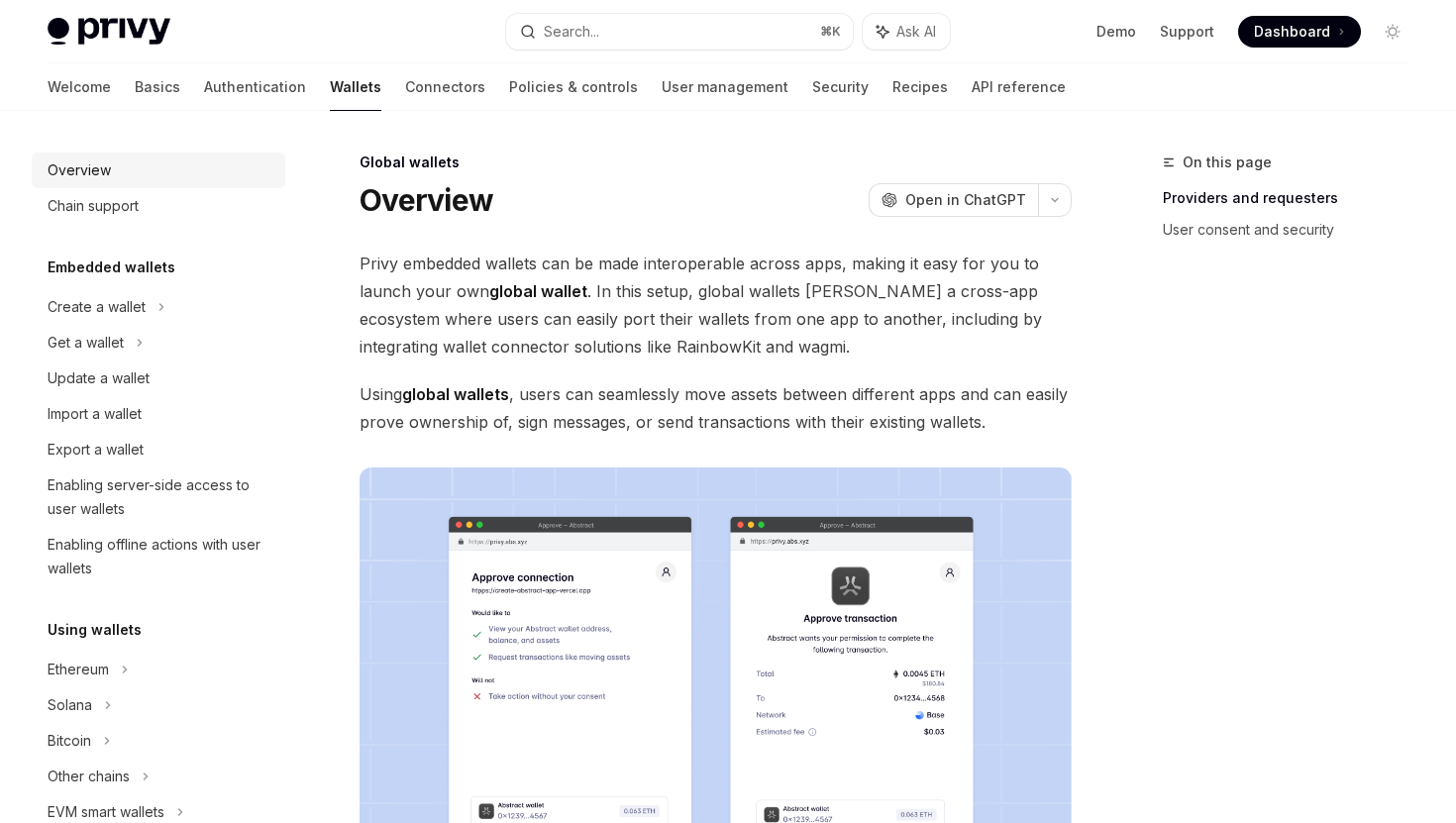
click at [115, 168] on div "Overview" at bounding box center [161, 171] width 226 height 24
type textarea "*"
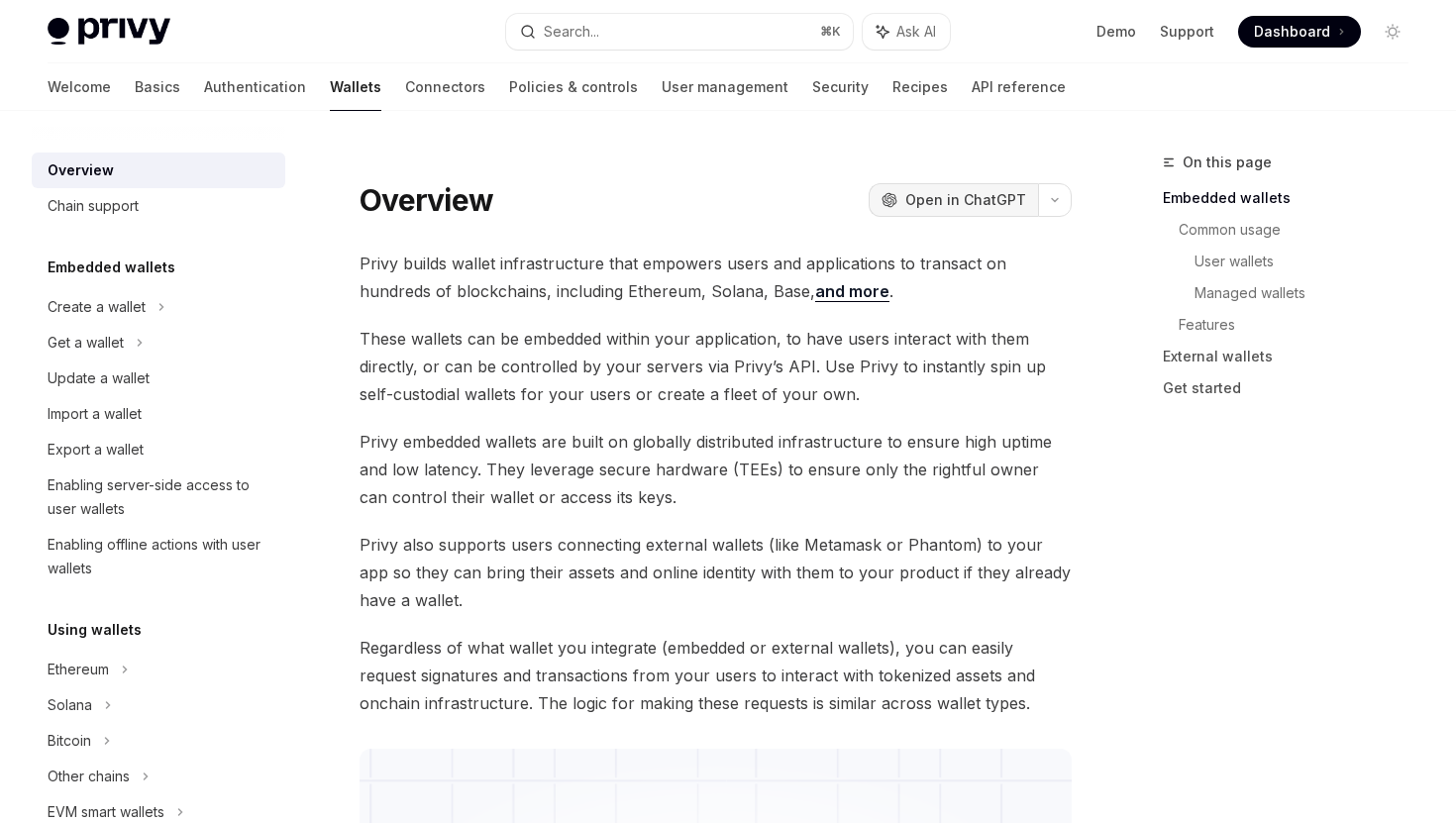
click at [956, 204] on span "Open in ChatGPT" at bounding box center [966, 200] width 121 height 20
click at [1015, 275] on span "Privy builds wallet infrastructure that empowers users and applications to tran…" at bounding box center [716, 278] width 712 height 56
click at [591, 277] on span "Privy builds wallet infrastructure that empowers users and applications to tran…" at bounding box center [716, 278] width 712 height 56
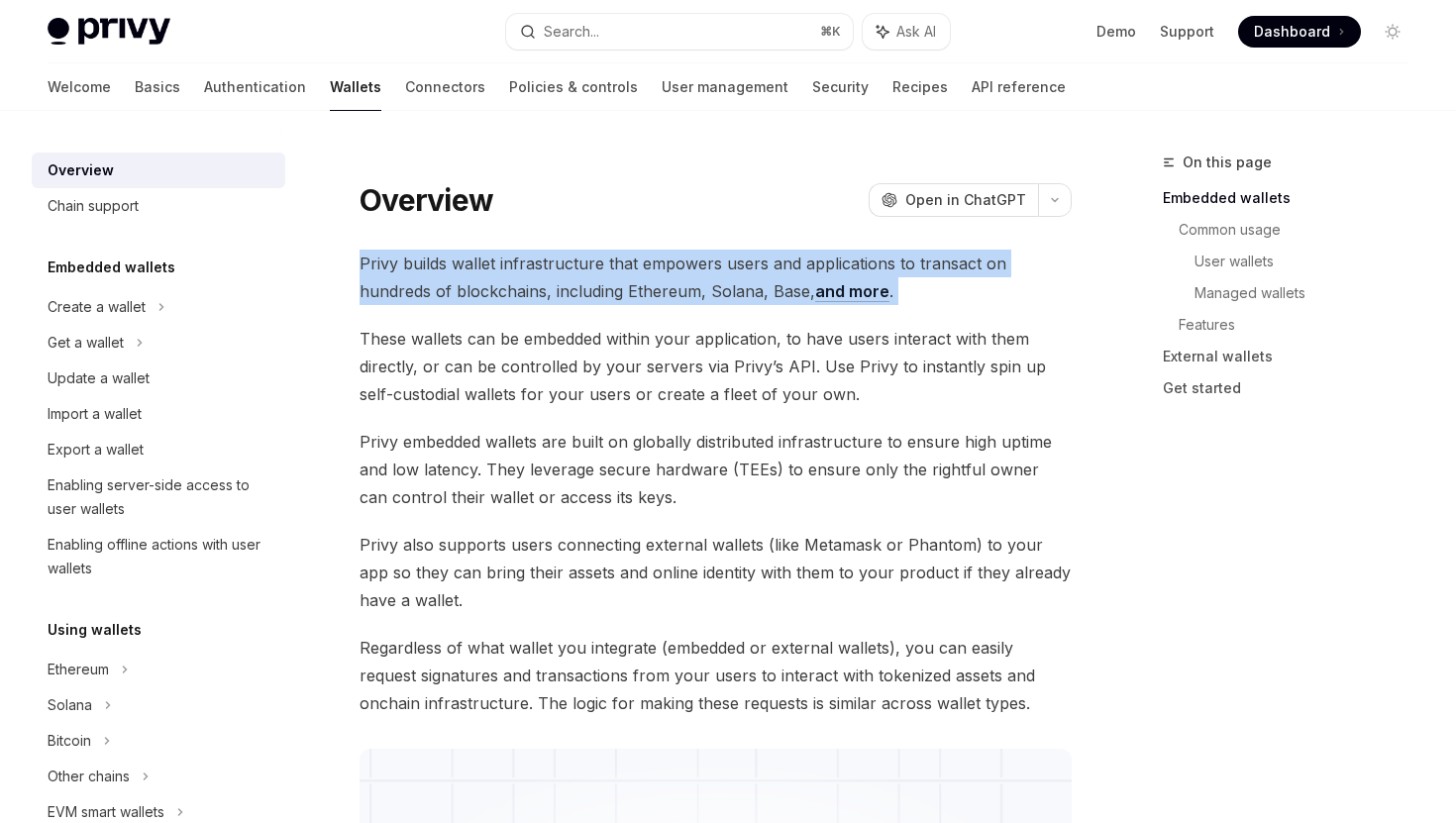
click at [591, 277] on span "Privy builds wallet infrastructure that empowers users and applications to tran…" at bounding box center [716, 278] width 712 height 56
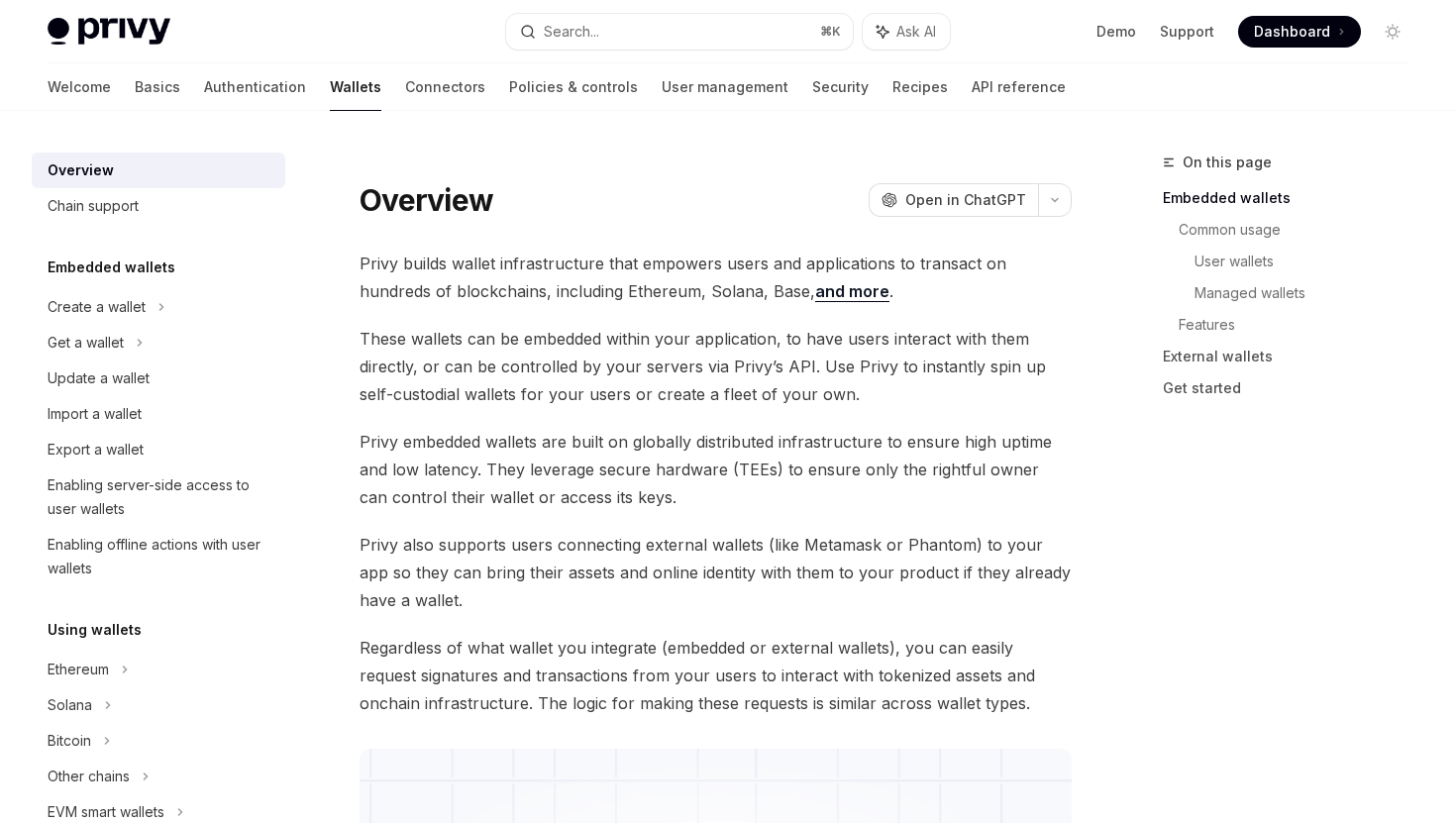
click at [670, 392] on span "These wallets can be embedded within your application, to have users interact w…" at bounding box center [716, 367] width 712 height 83
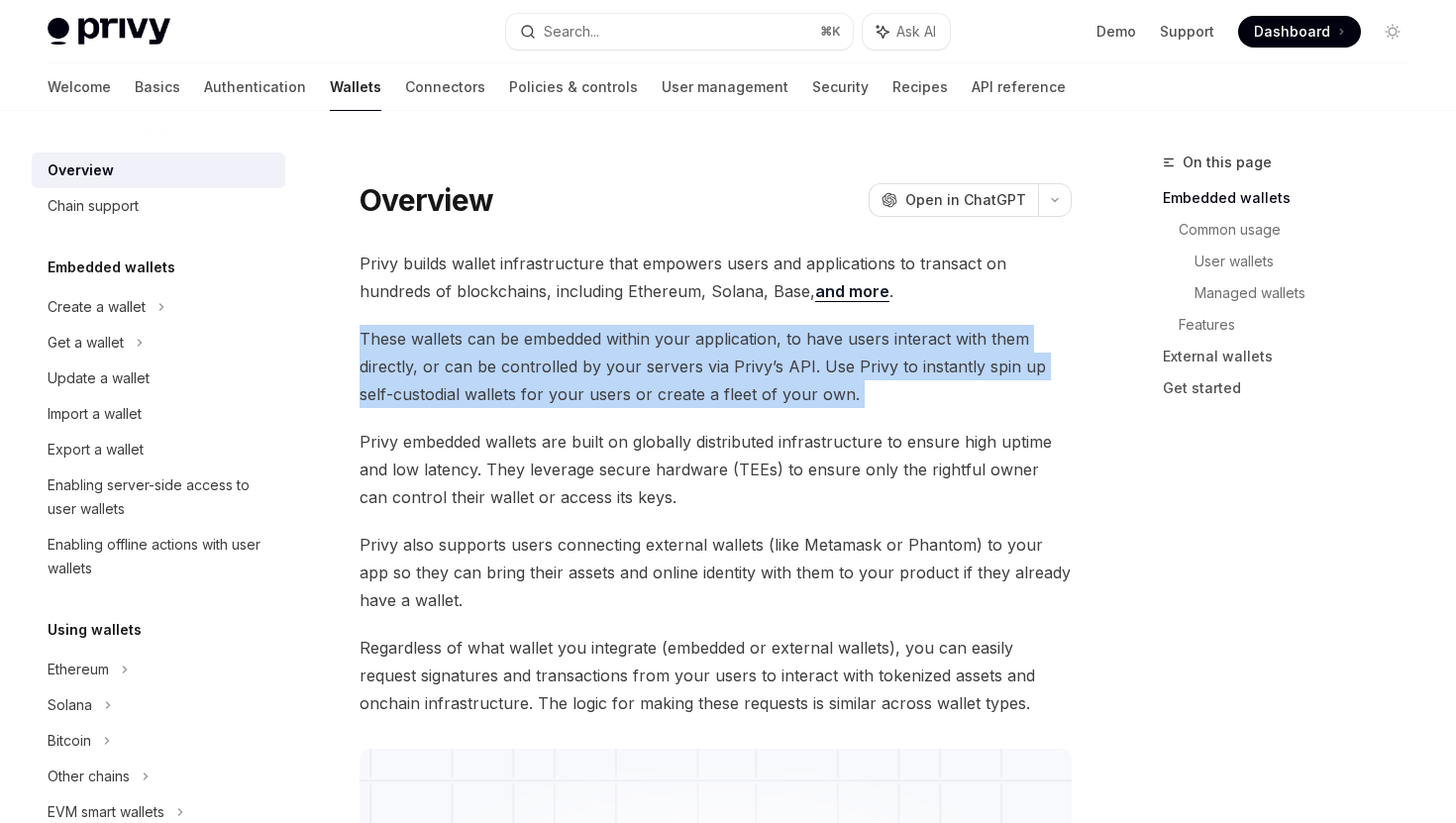
click at [670, 392] on span "These wallets can be embedded within your application, to have users interact w…" at bounding box center [716, 367] width 712 height 83
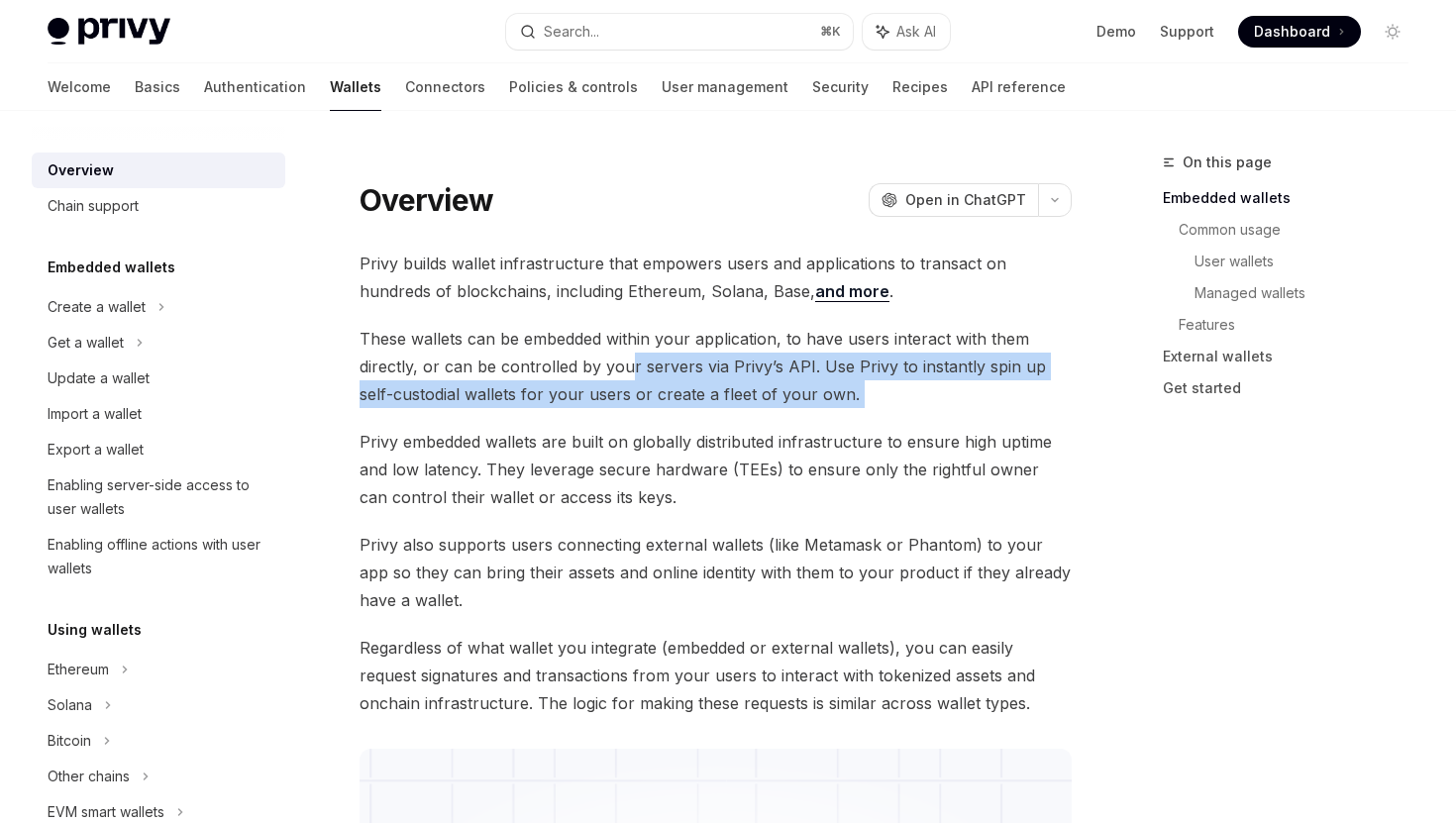
drag, startPoint x: 624, startPoint y: 377, endPoint x: 640, endPoint y: 403, distance: 30.5
click at [640, 403] on span "These wallets can be embedded within your application, to have users interact w…" at bounding box center [716, 367] width 712 height 83
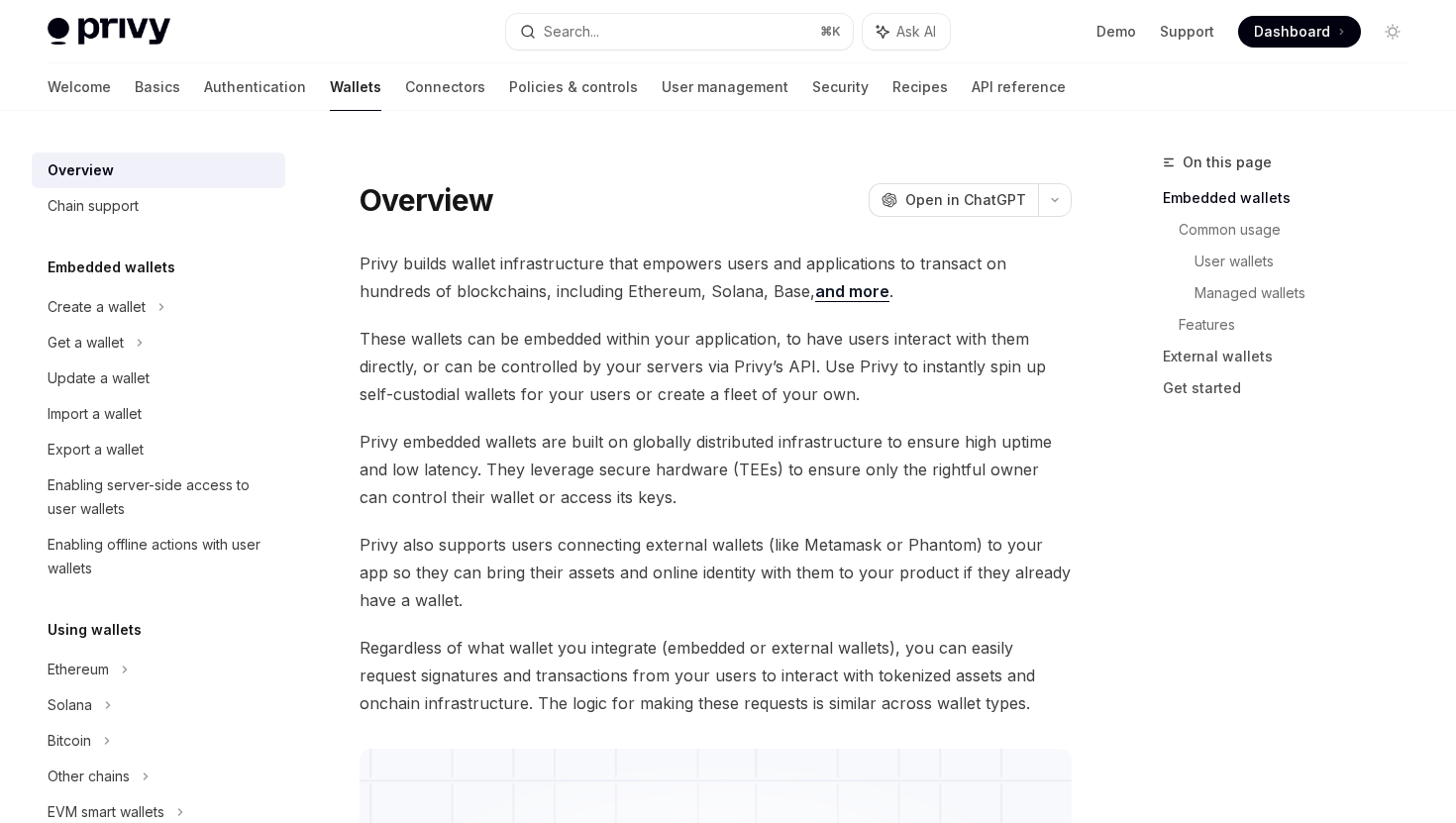
click at [599, 379] on span "These wallets can be embedded within your application, to have users interact w…" at bounding box center [716, 367] width 712 height 83
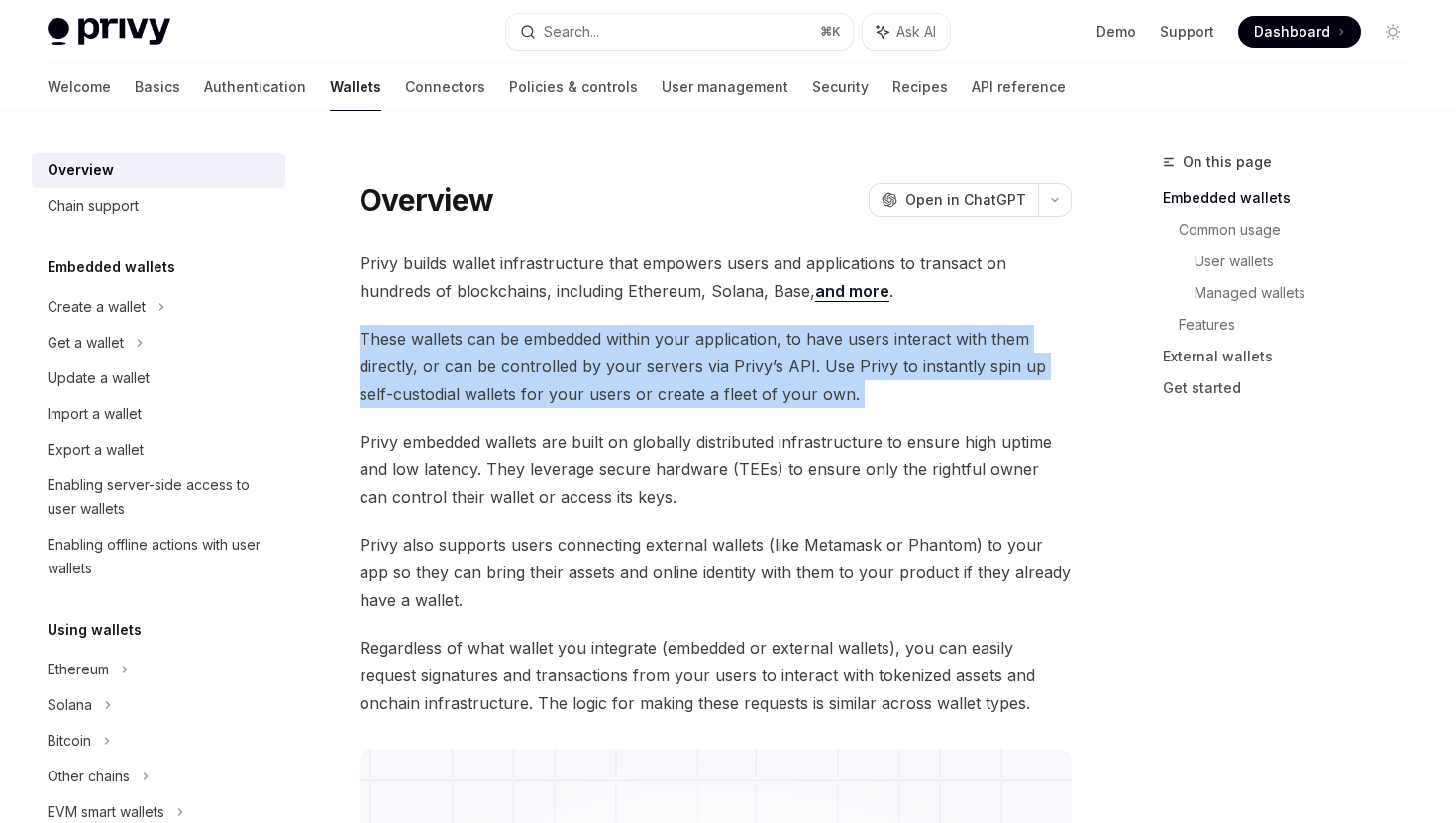
click at [599, 379] on span "These wallets can be embedded within your application, to have users interact w…" at bounding box center [716, 367] width 712 height 83
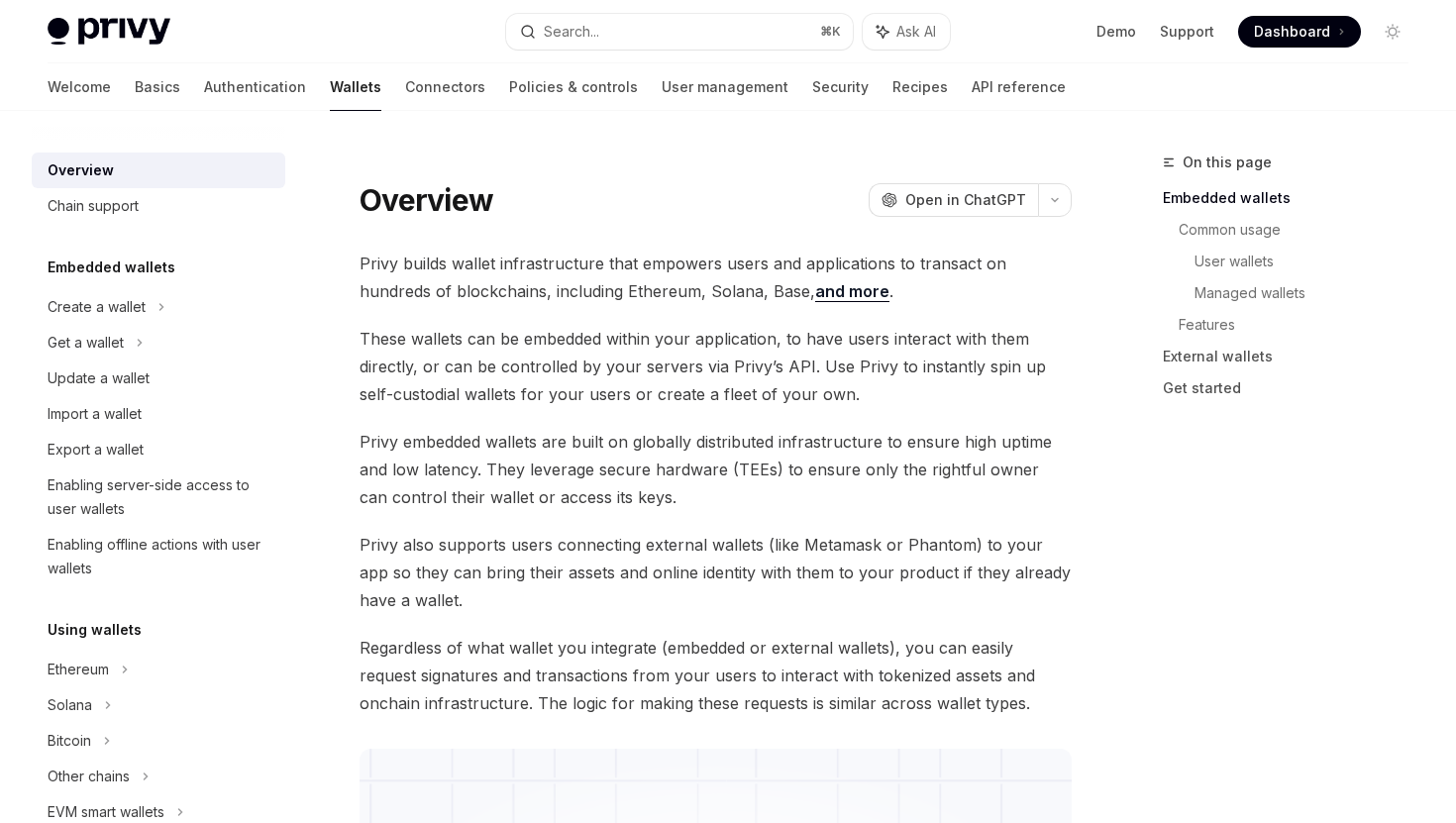
click at [722, 52] on div "Privy Docs home page Search... ⌘ K Ask AI Demo Support Dashboard Dashboard Sear…" at bounding box center [728, 32] width 1361 height 63
click at [599, 29] on div "Search..." at bounding box center [571, 32] width 56 height 24
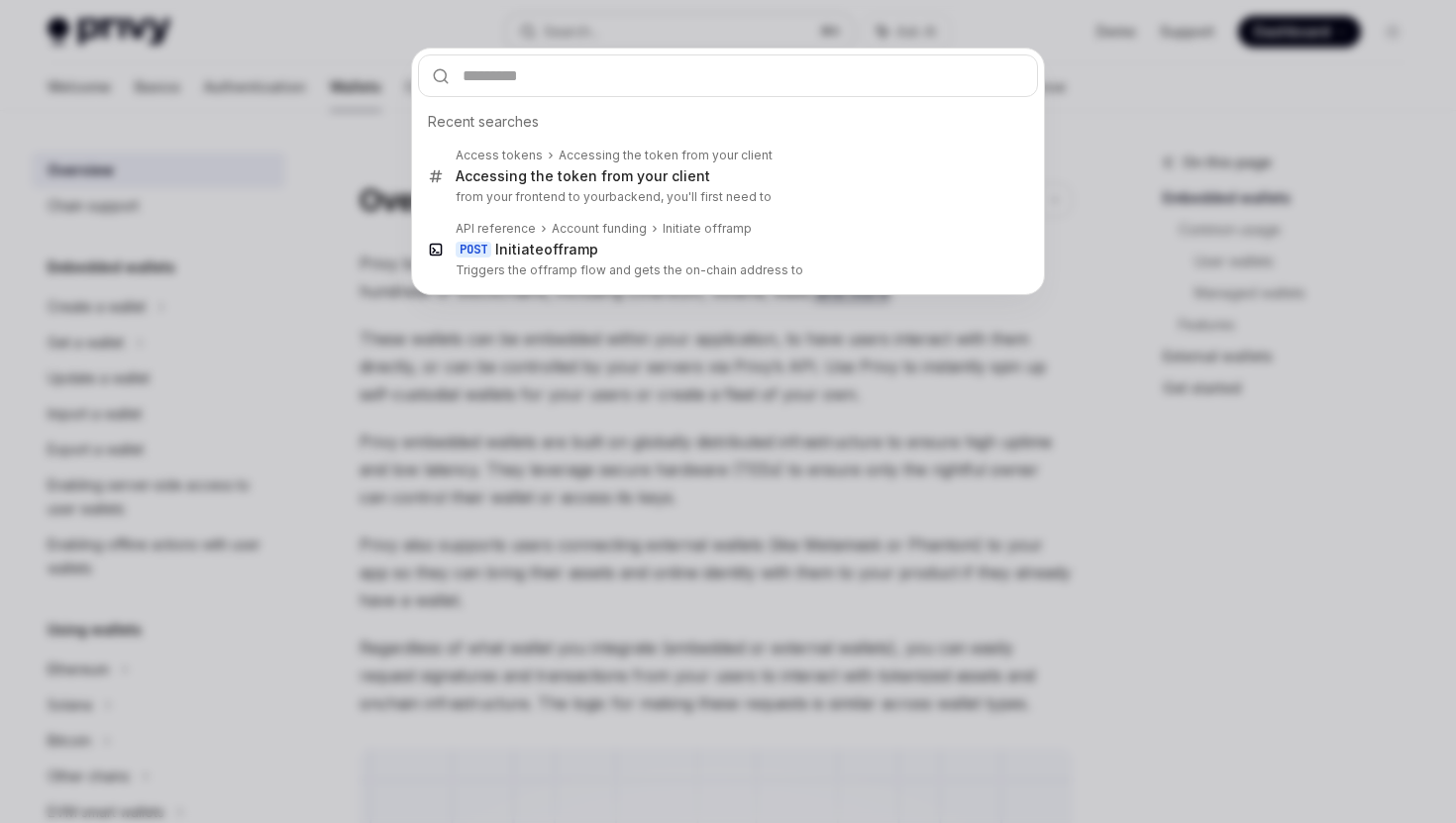
type input "**********"
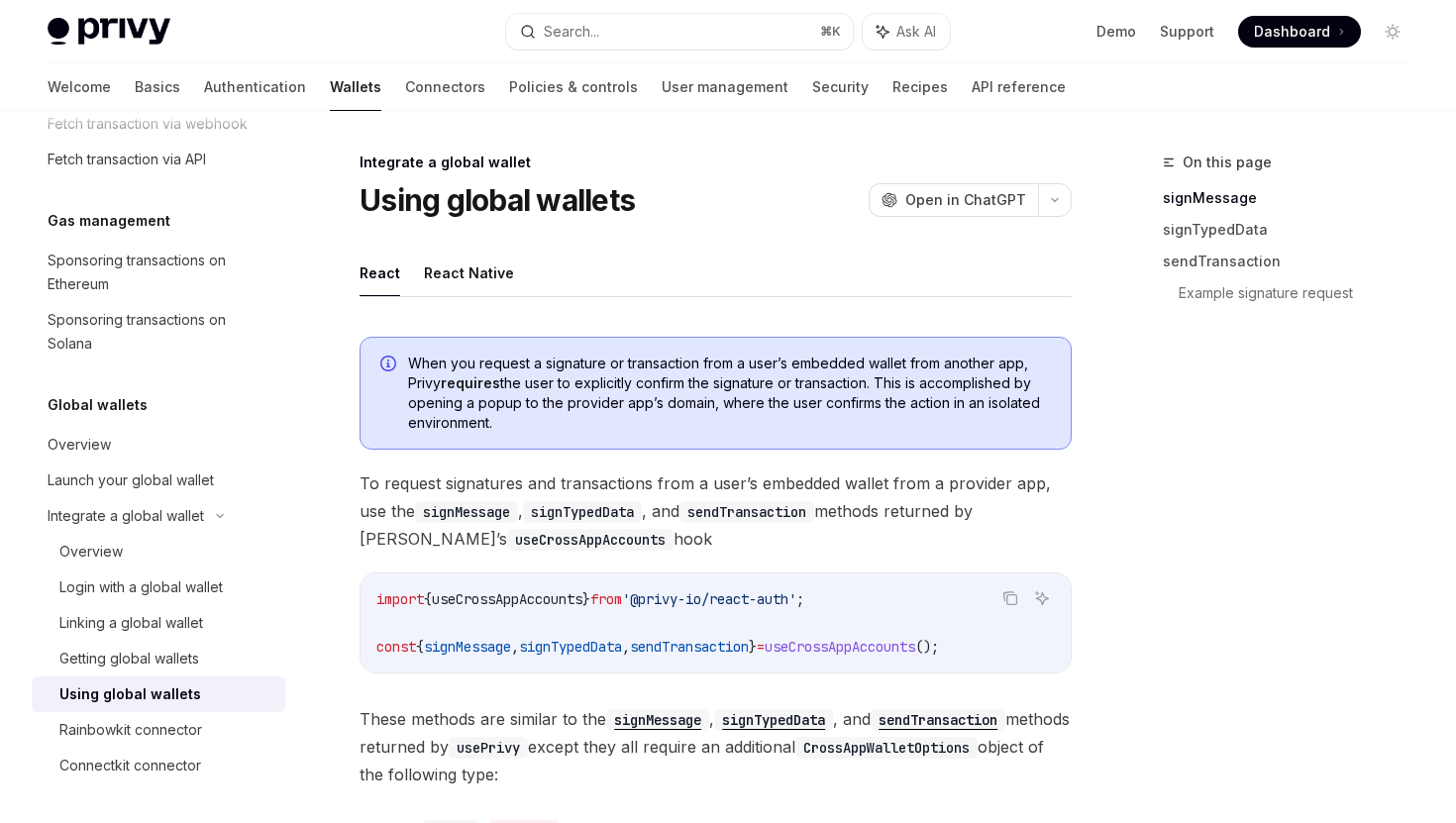
click at [388, 362] on icon "Info" at bounding box center [390, 366] width 20 height 20
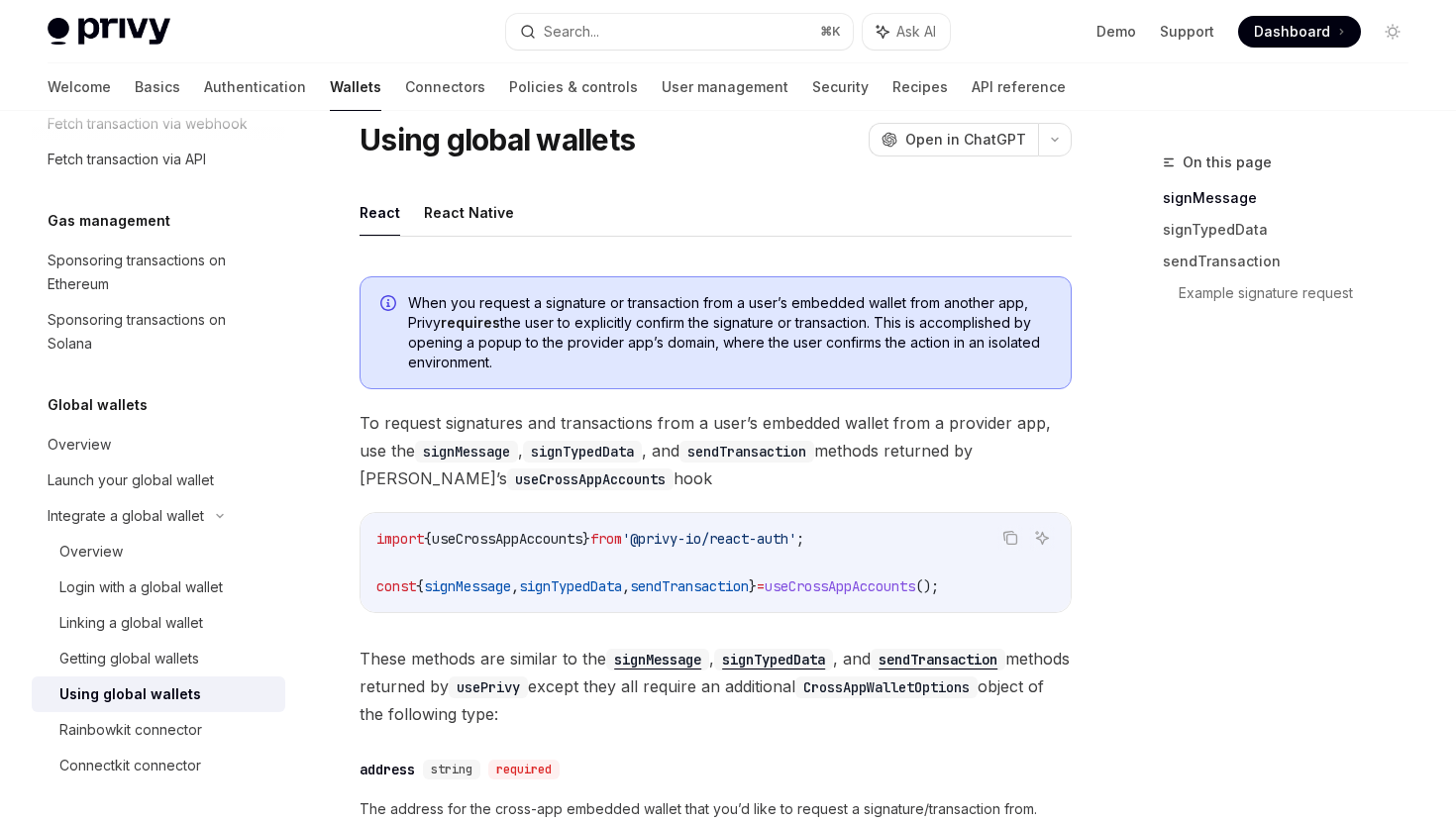
scroll to position [74, 0]
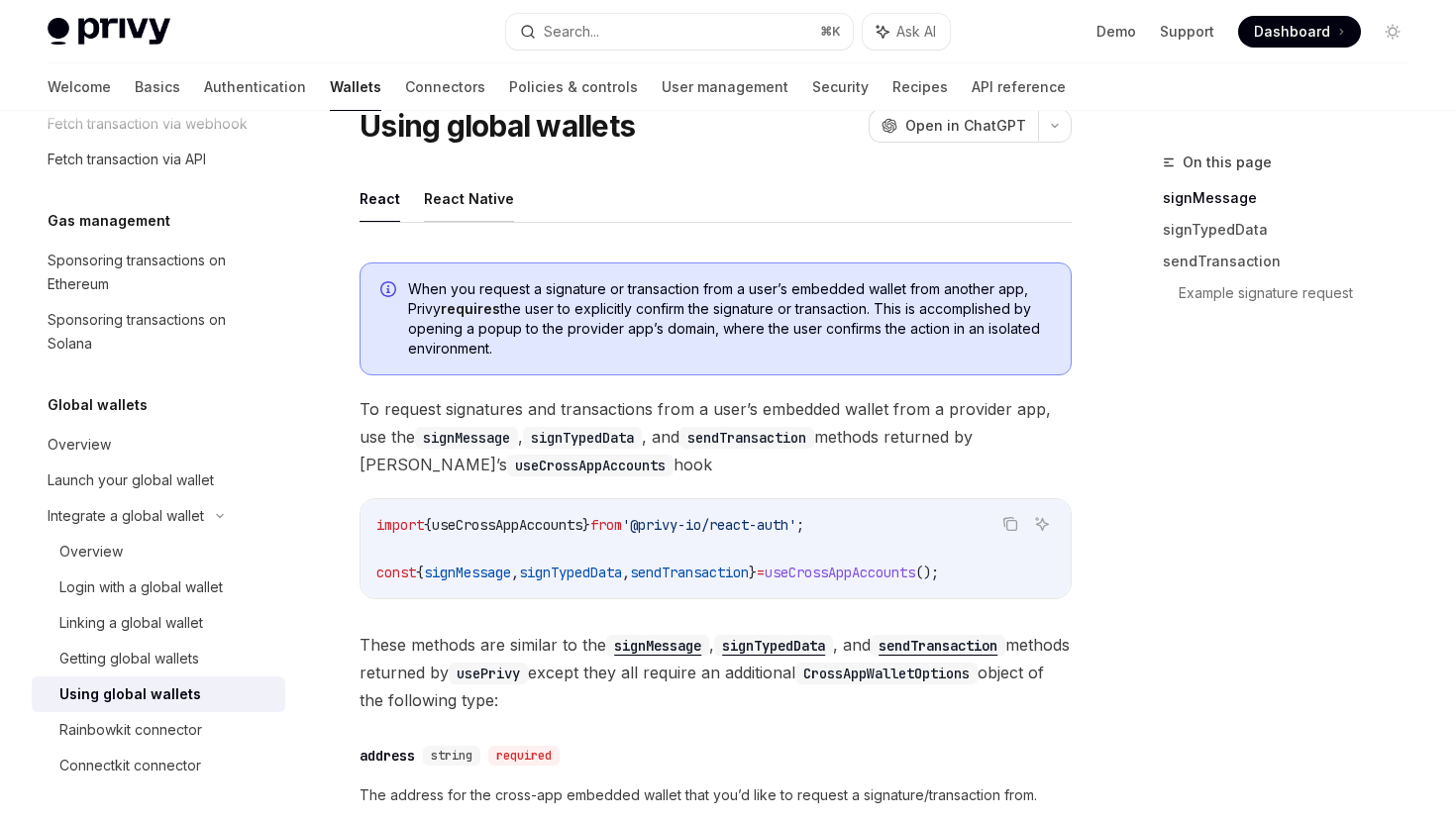
click at [483, 208] on button "React Native" at bounding box center [468, 198] width 90 height 47
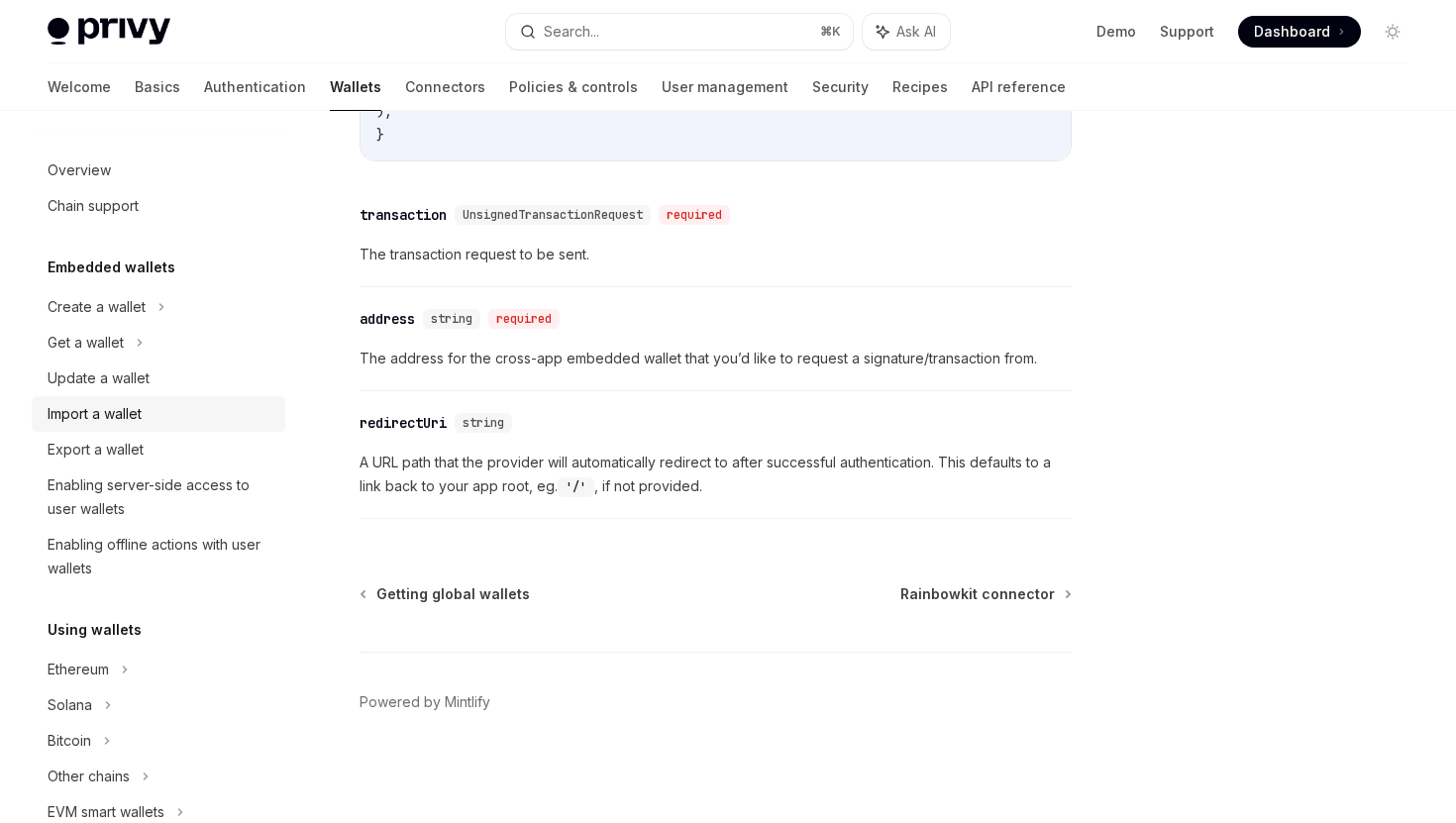
click at [101, 426] on link "Import a wallet" at bounding box center [159, 413] width 254 height 36
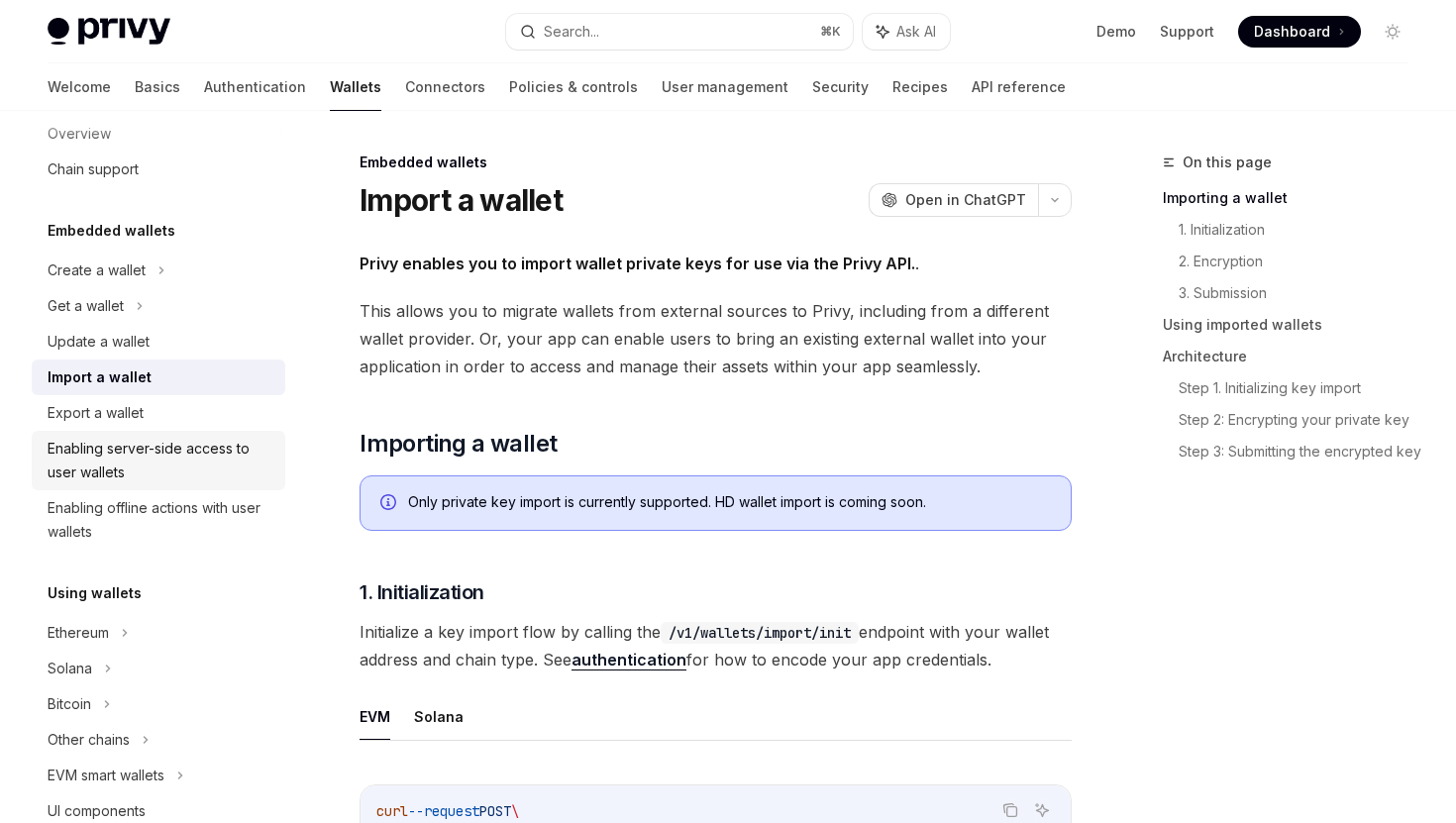
scroll to position [39, 0]
click at [114, 470] on div "Enabling server-side access to user wallets" at bounding box center [161, 458] width 226 height 48
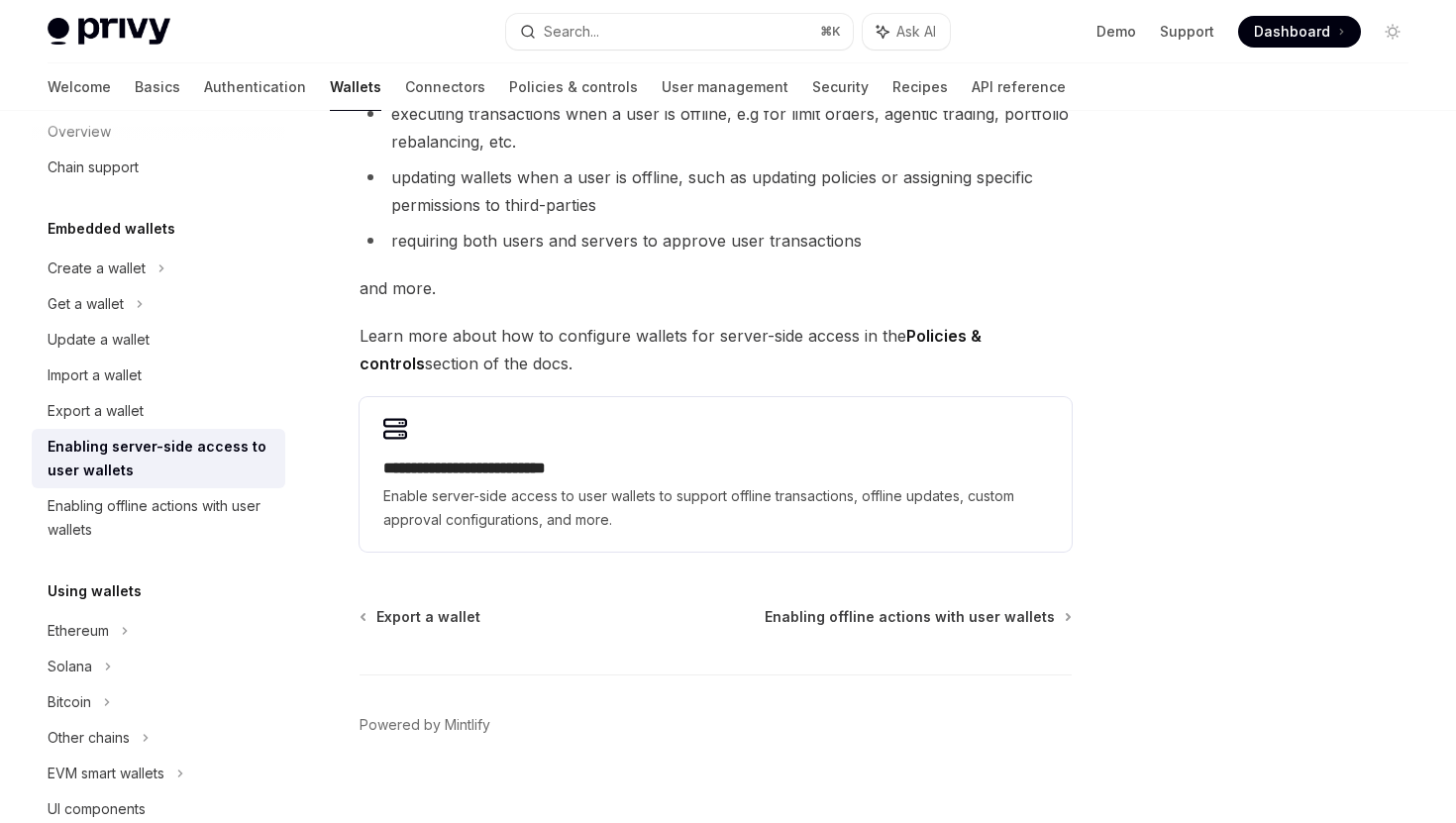
scroll to position [359, 0]
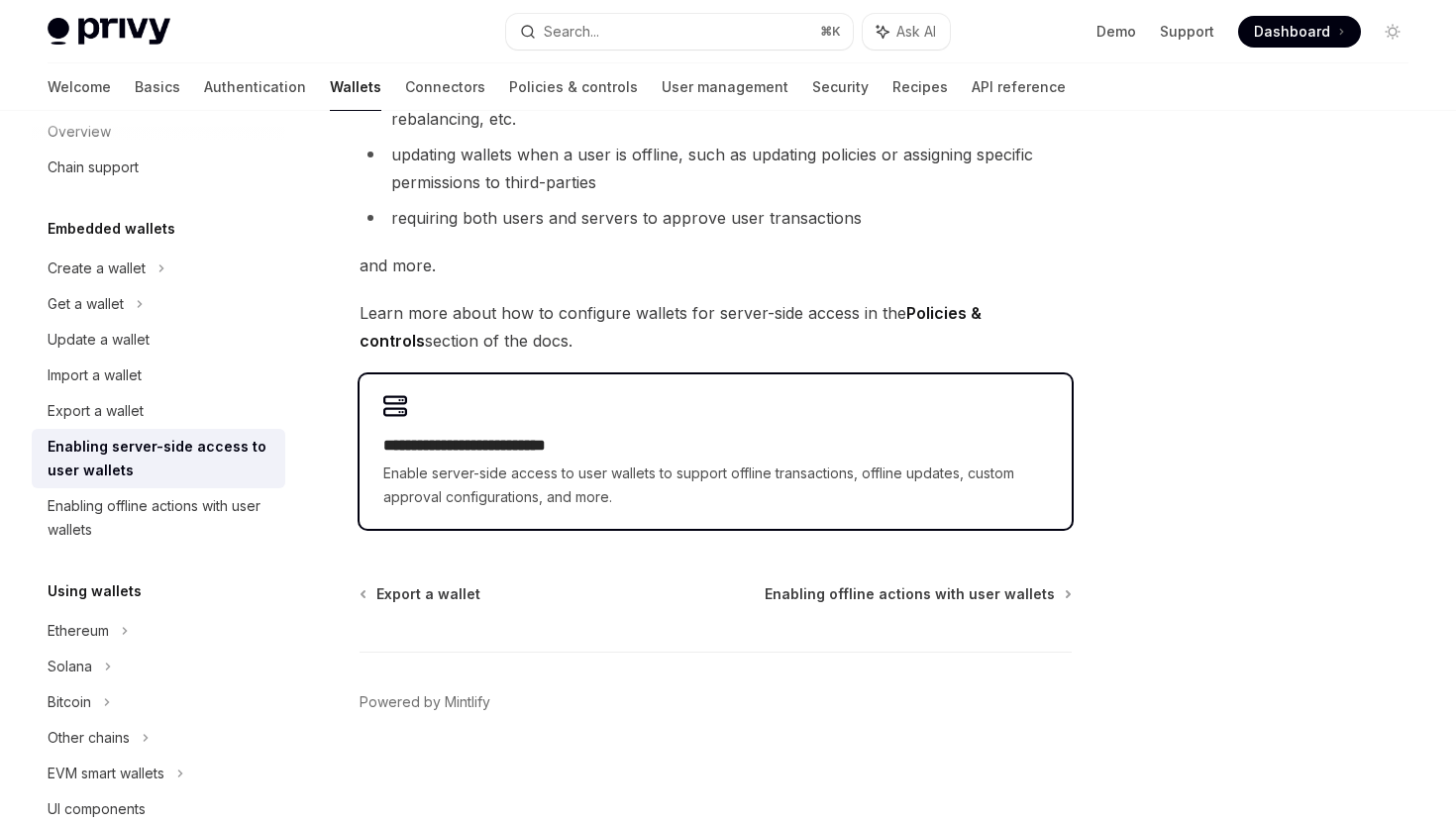
click at [653, 483] on span "Enable server-side access to user wallets to support offline transactions, offl…" at bounding box center [715, 485] width 665 height 48
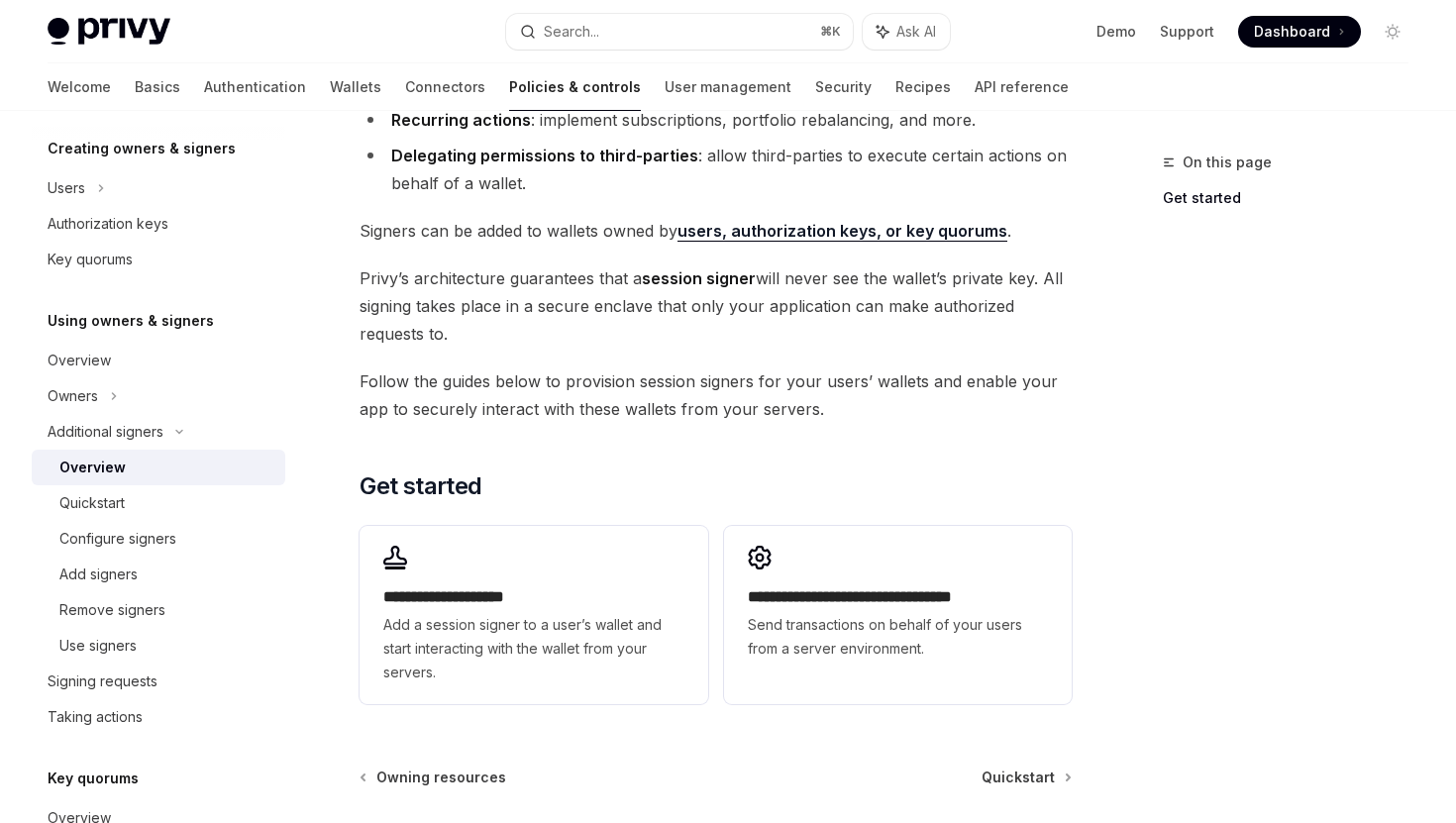
scroll to position [493, 0]
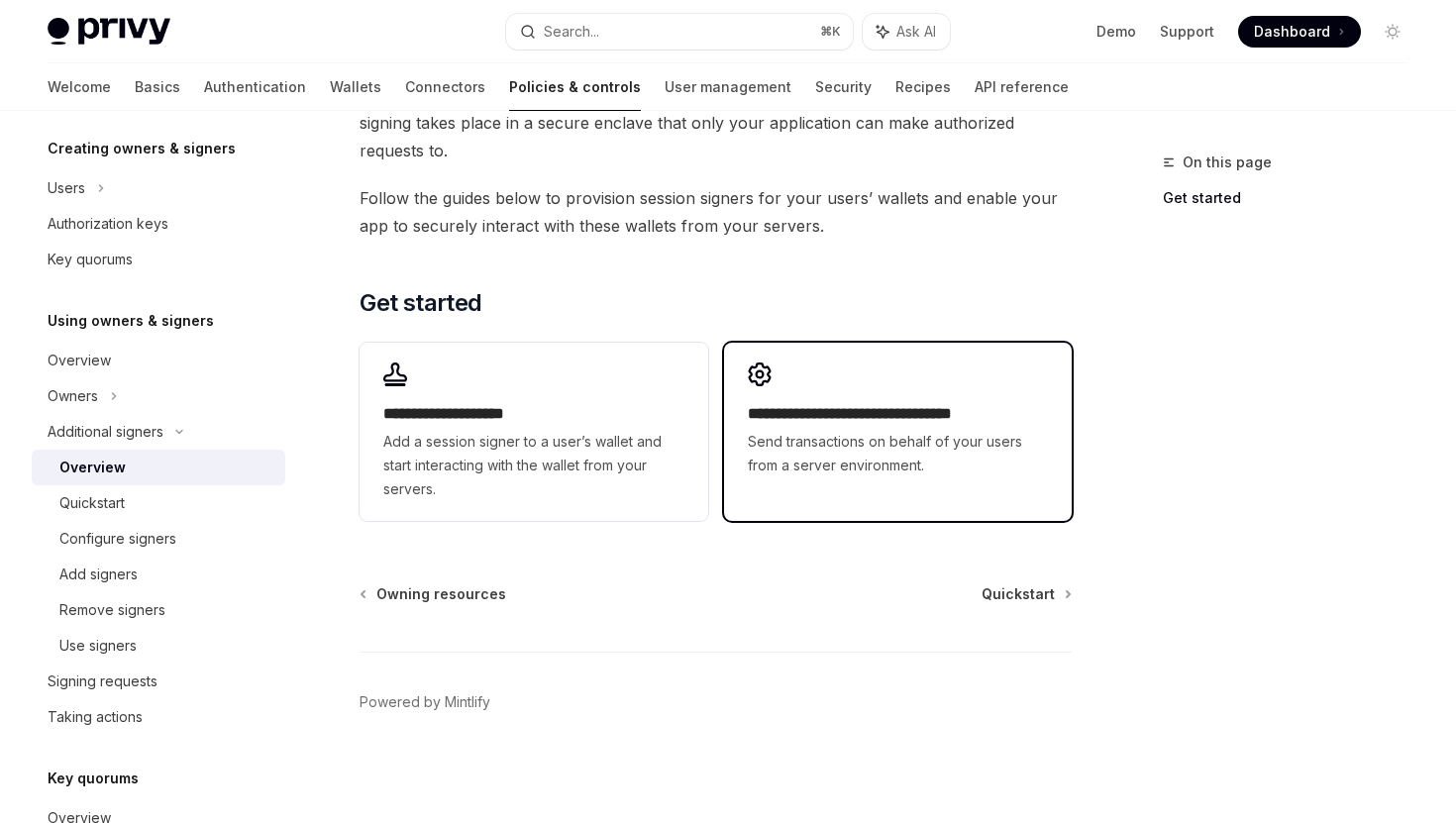
click at [786, 475] on span "Send transactions on behalf of your users from a server environment." at bounding box center [898, 453] width 301 height 48
type textarea "*"
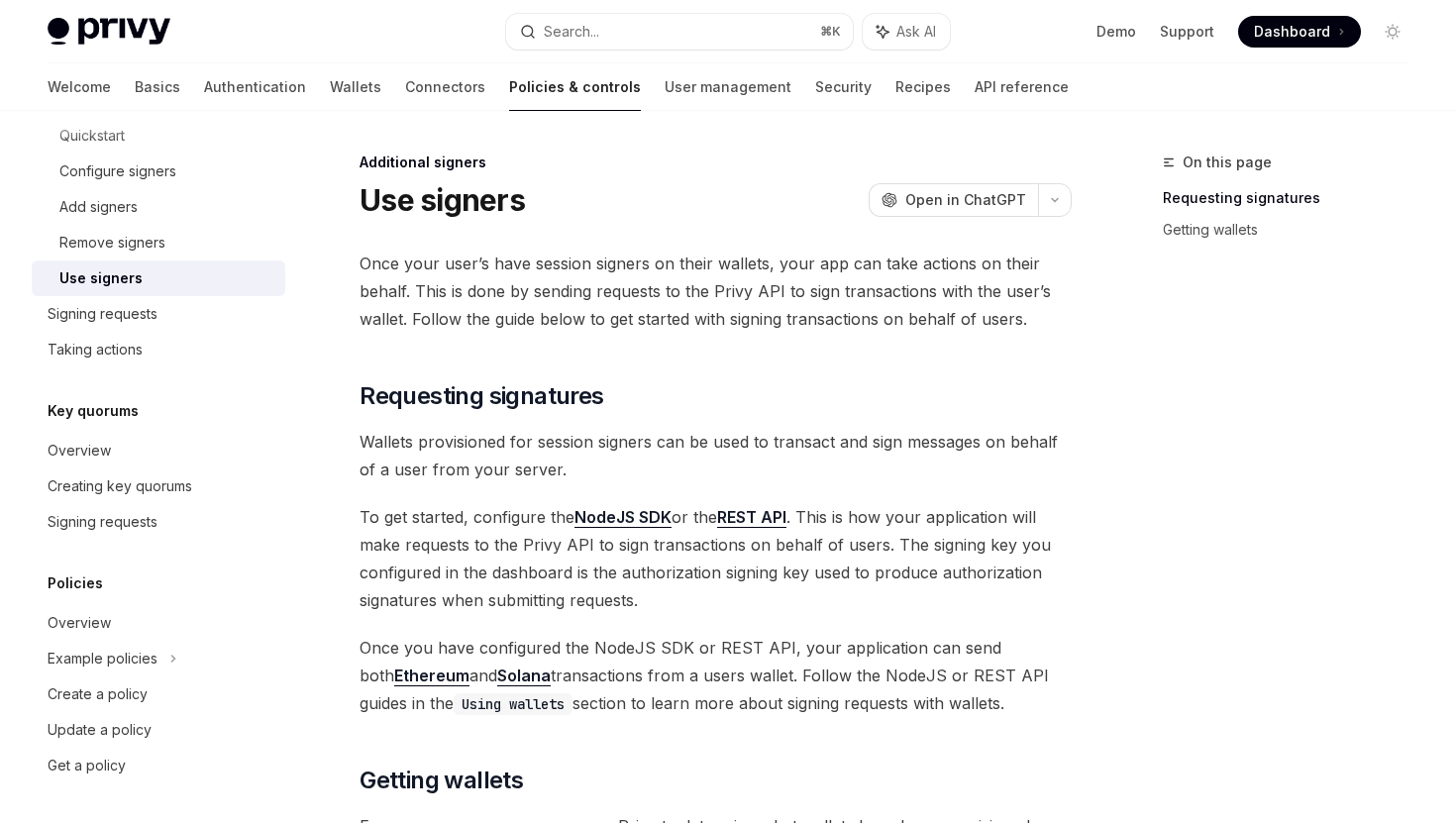
drag, startPoint x: 361, startPoint y: 82, endPoint x: 919, endPoint y: 1, distance: 563.8
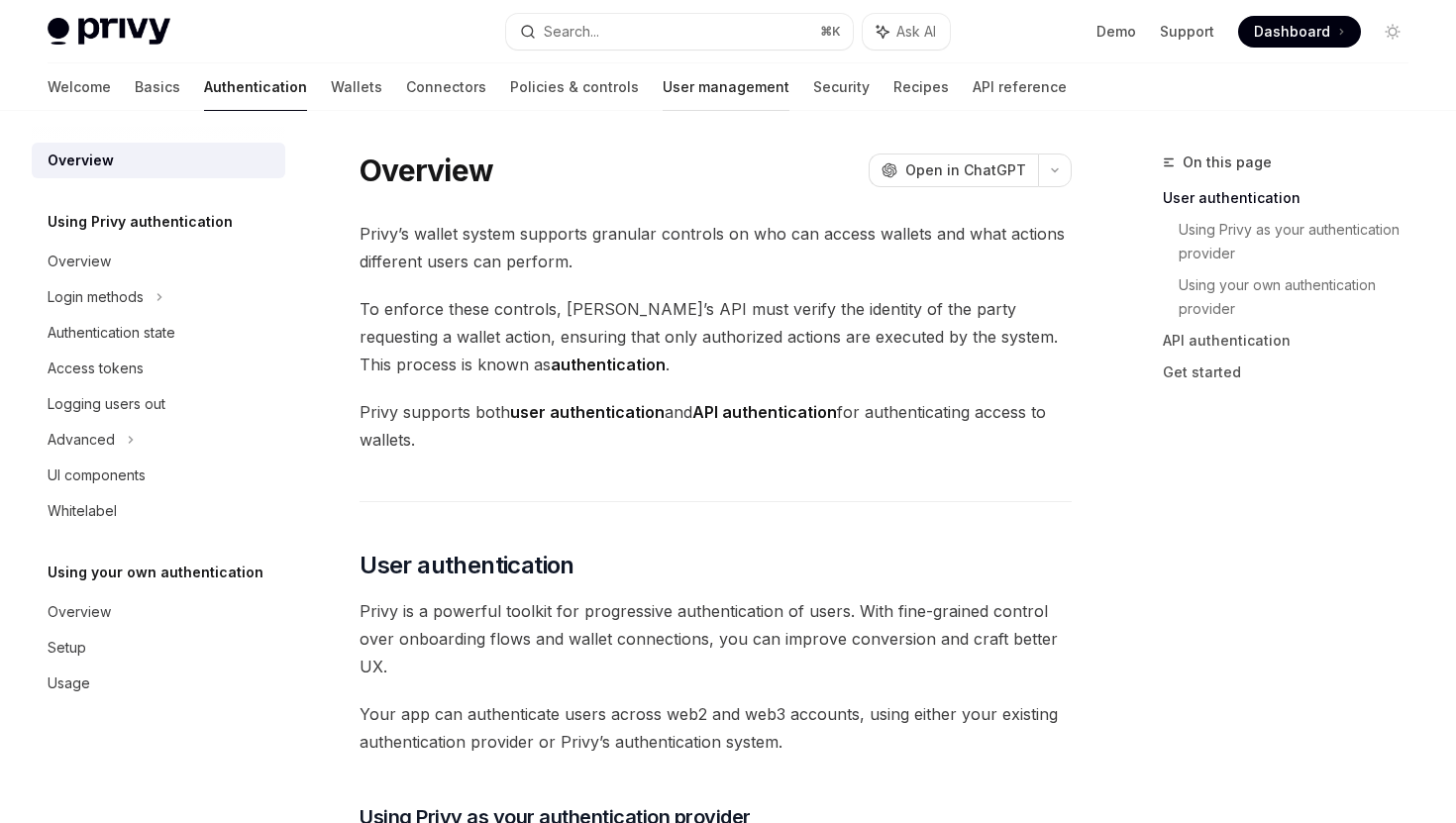
click at [663, 84] on link "User management" at bounding box center [726, 87] width 127 height 48
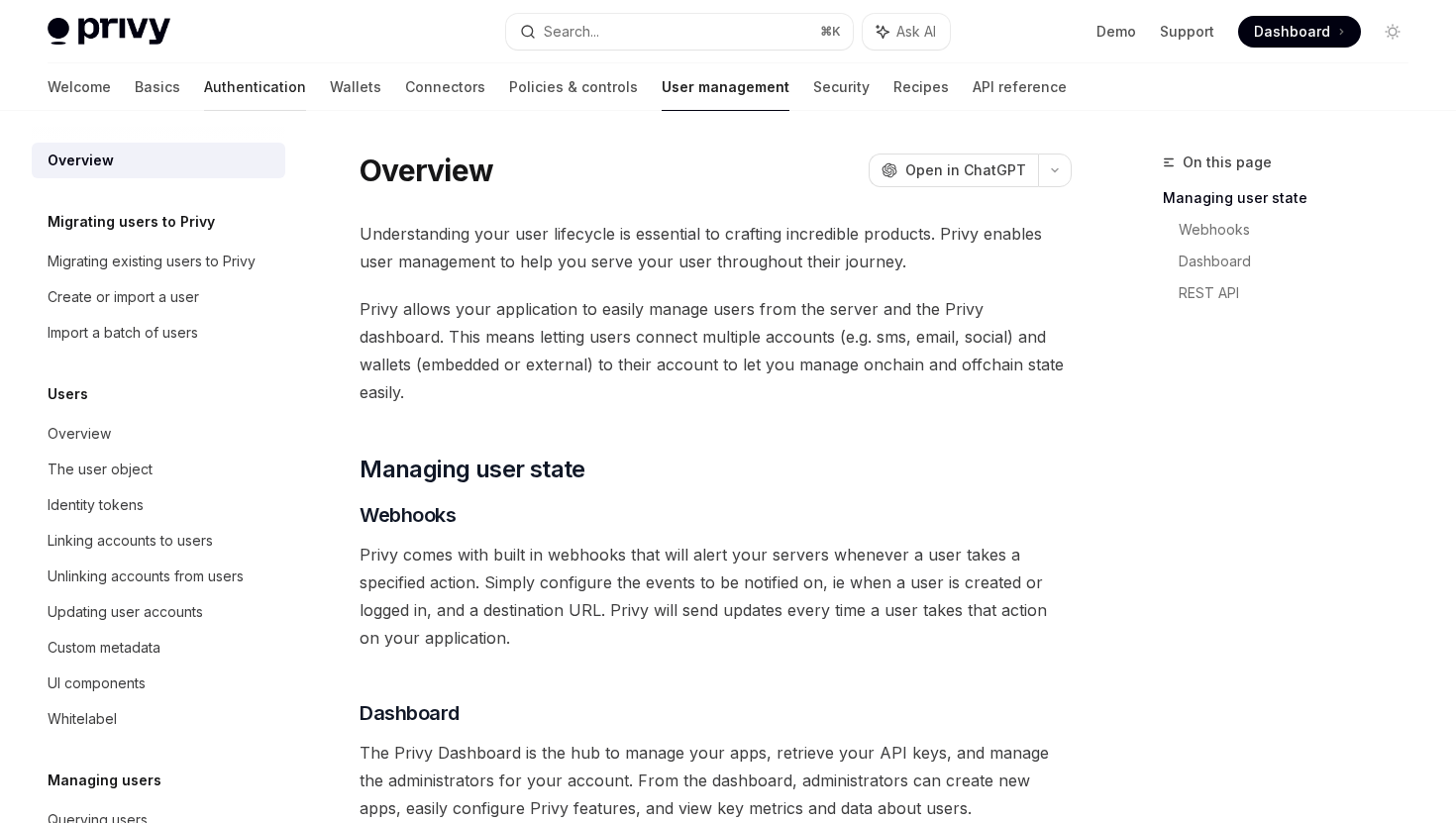
click at [204, 77] on link "Authentication" at bounding box center [255, 87] width 102 height 48
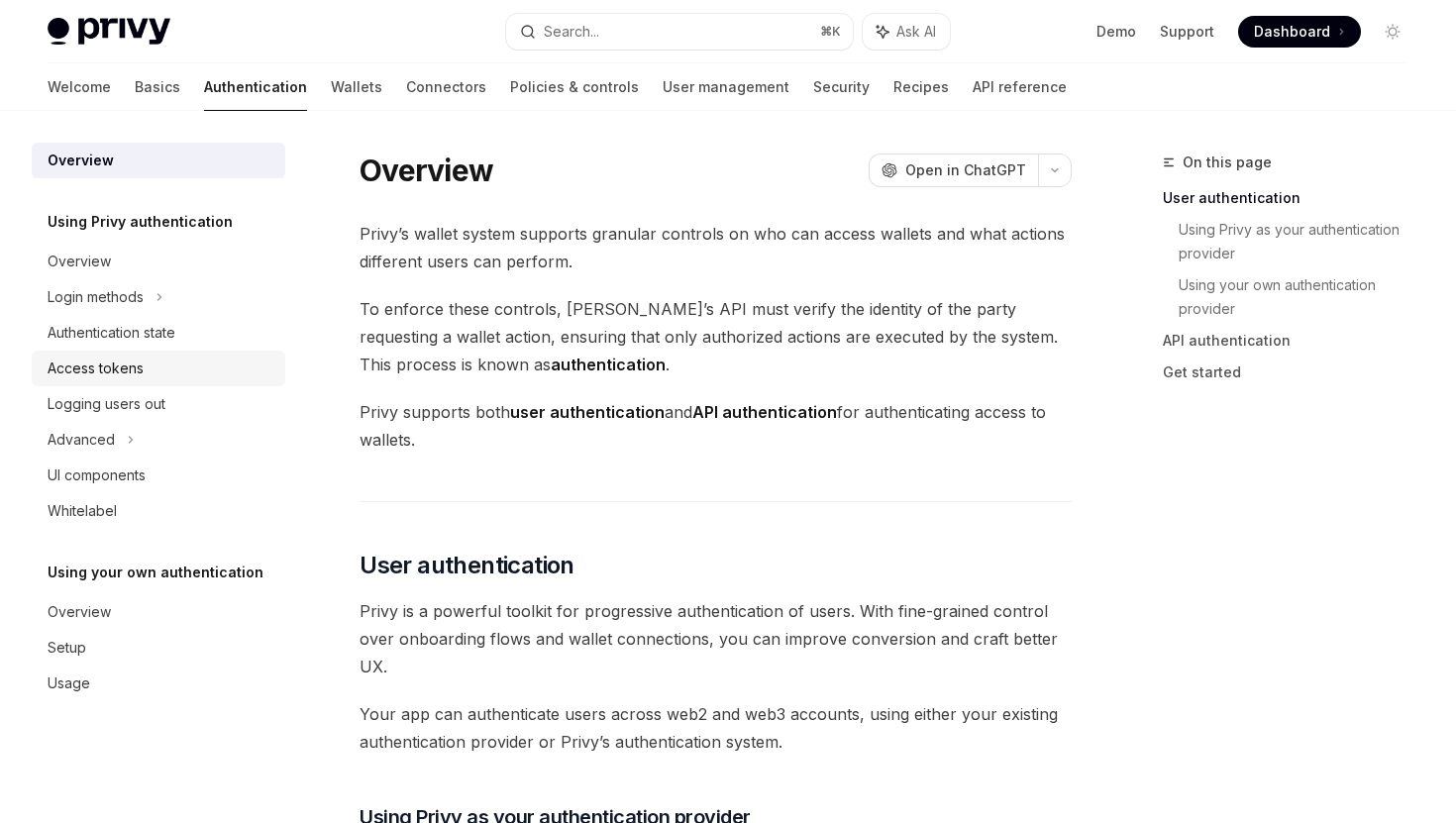
click at [126, 372] on div "Access tokens" at bounding box center [95, 369] width 96 height 24
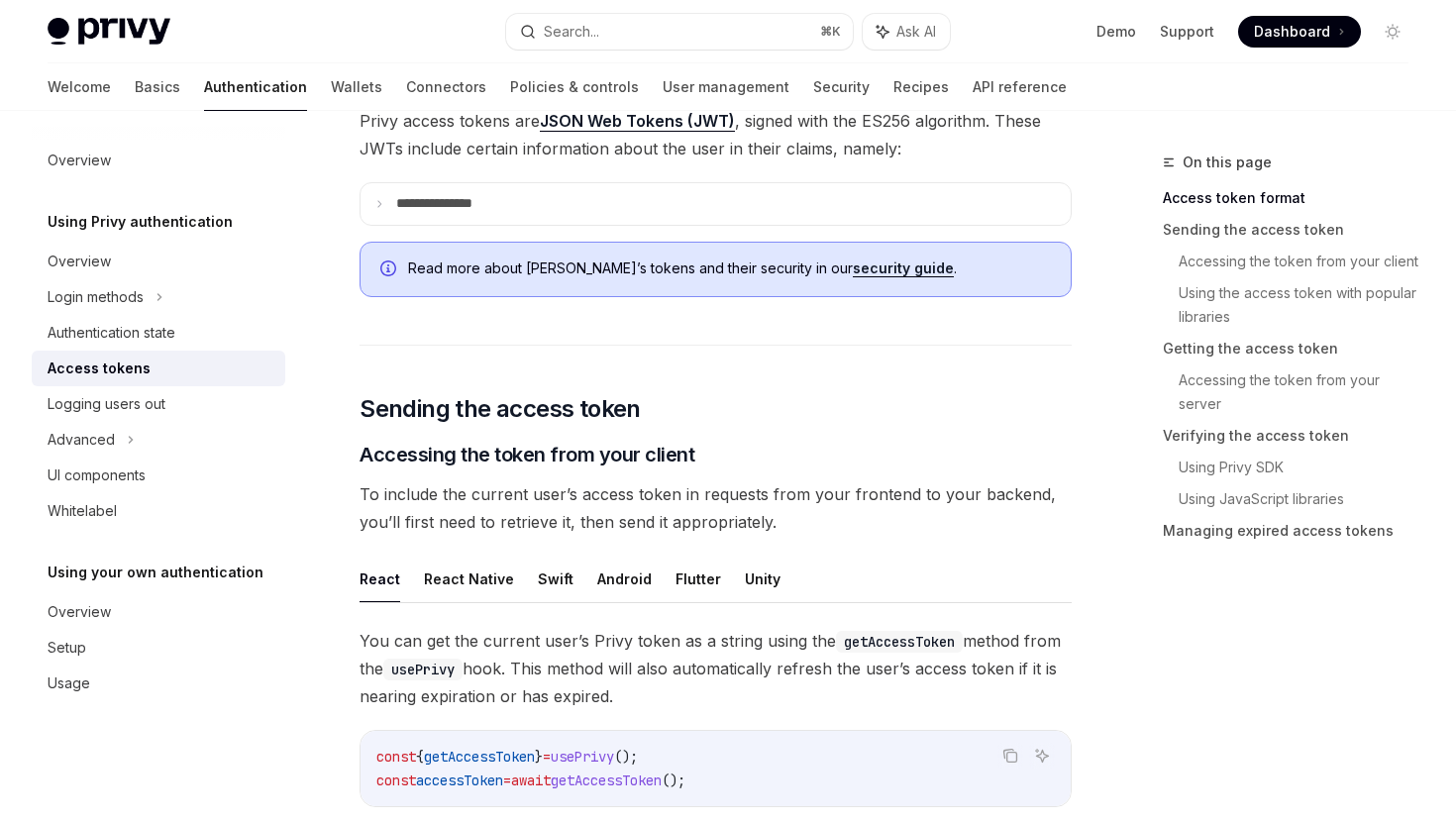
scroll to position [467, 0]
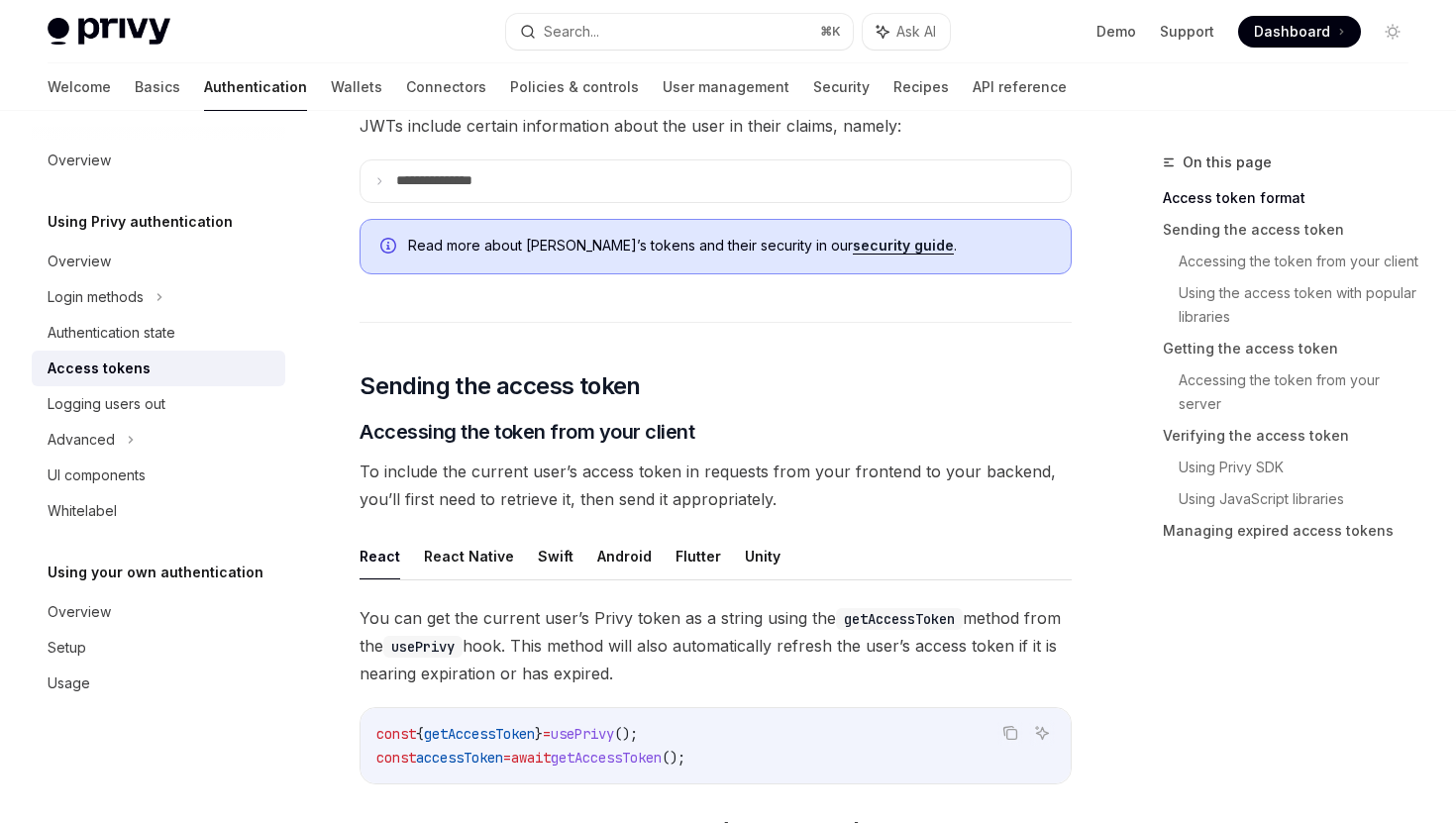
click at [472, 580] on div "React React Native Swift Android Flutter Unity You can get the current user’s P…" at bounding box center [716, 823] width 712 height 582
click at [471, 552] on button "React Native" at bounding box center [468, 555] width 90 height 47
type textarea "*"
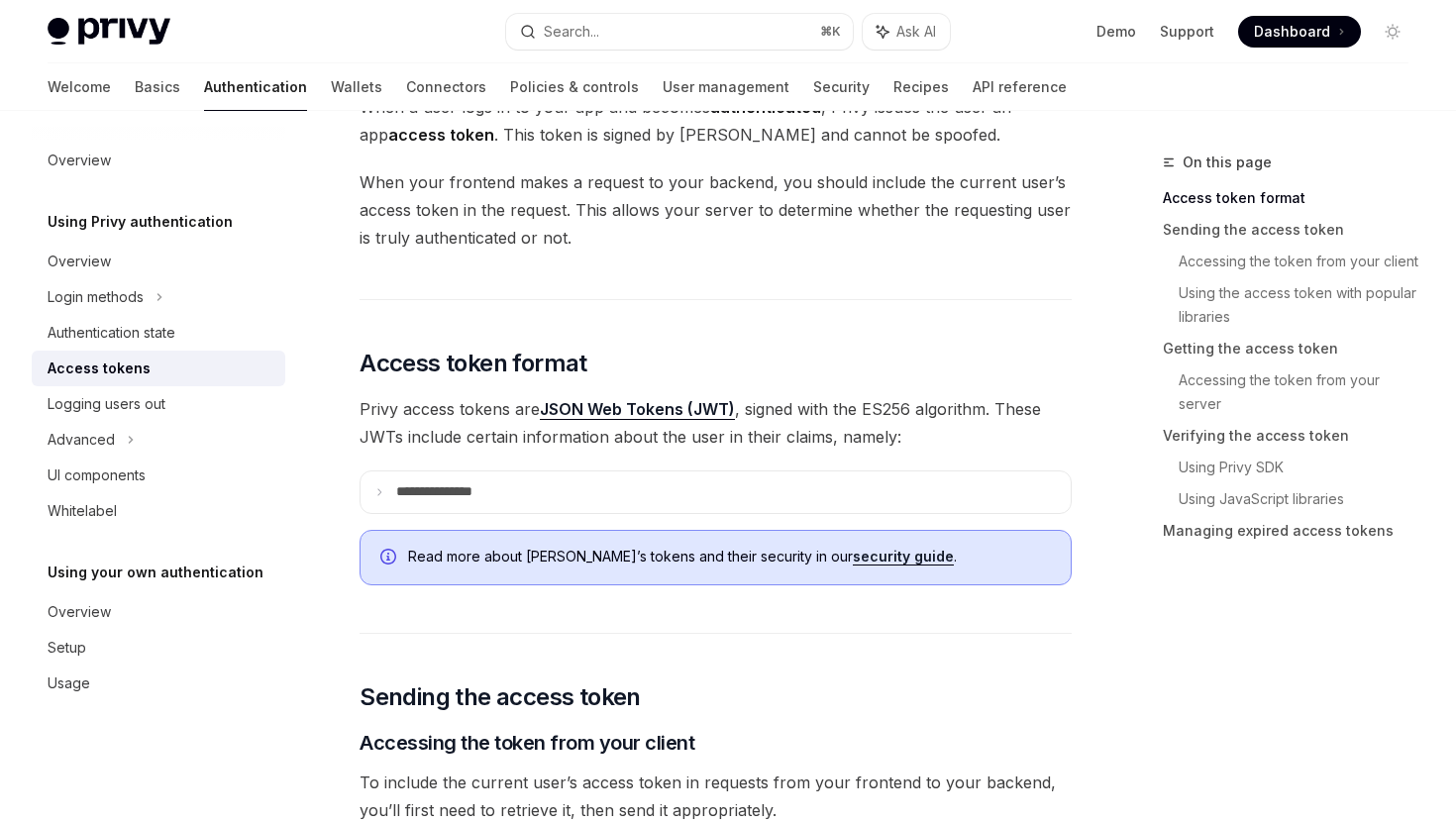
scroll to position [118, 0]
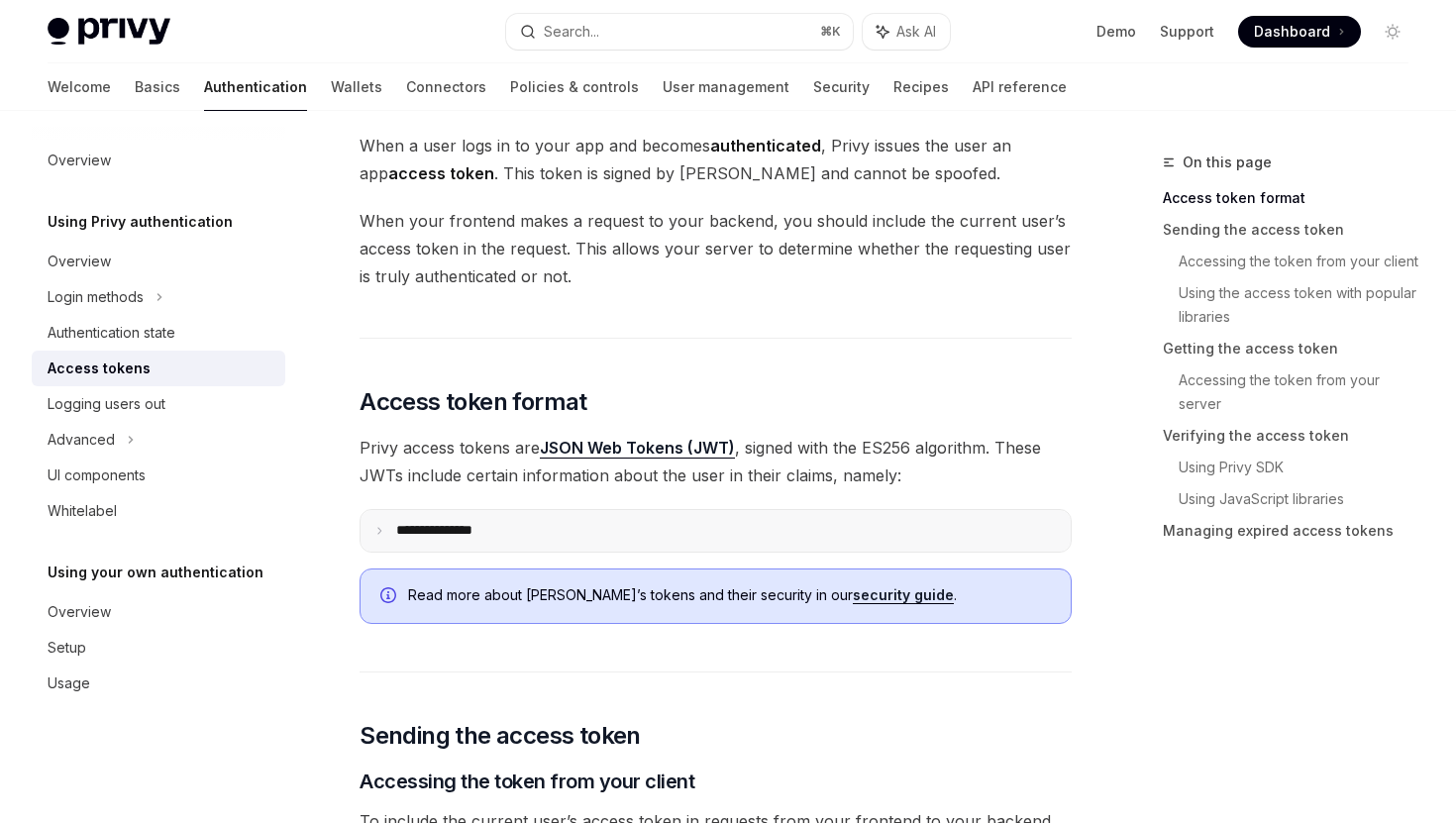
click at [460, 518] on summary "**********" at bounding box center [716, 530] width 710 height 42
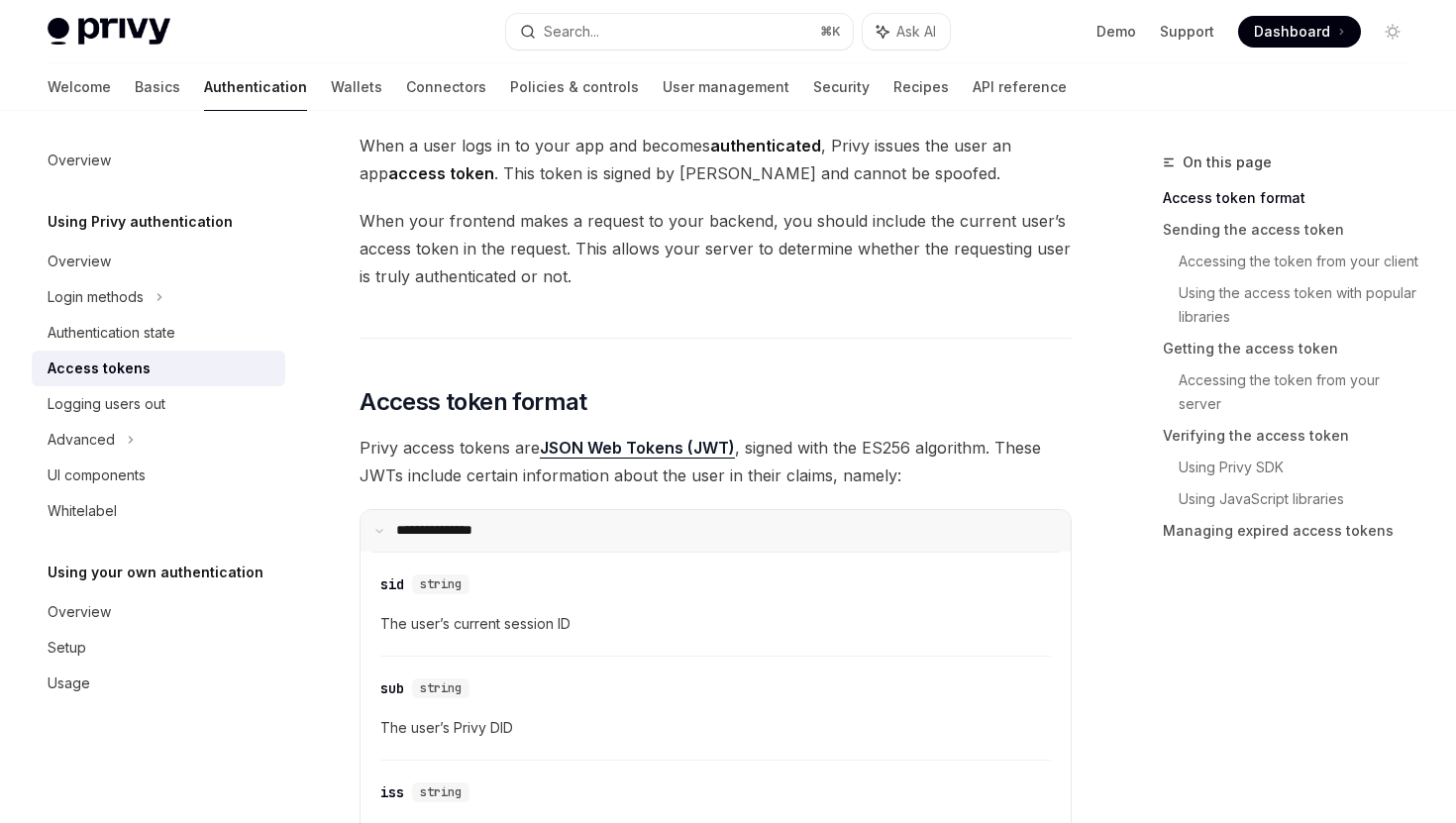
click at [460, 519] on summary "**********" at bounding box center [716, 530] width 710 height 42
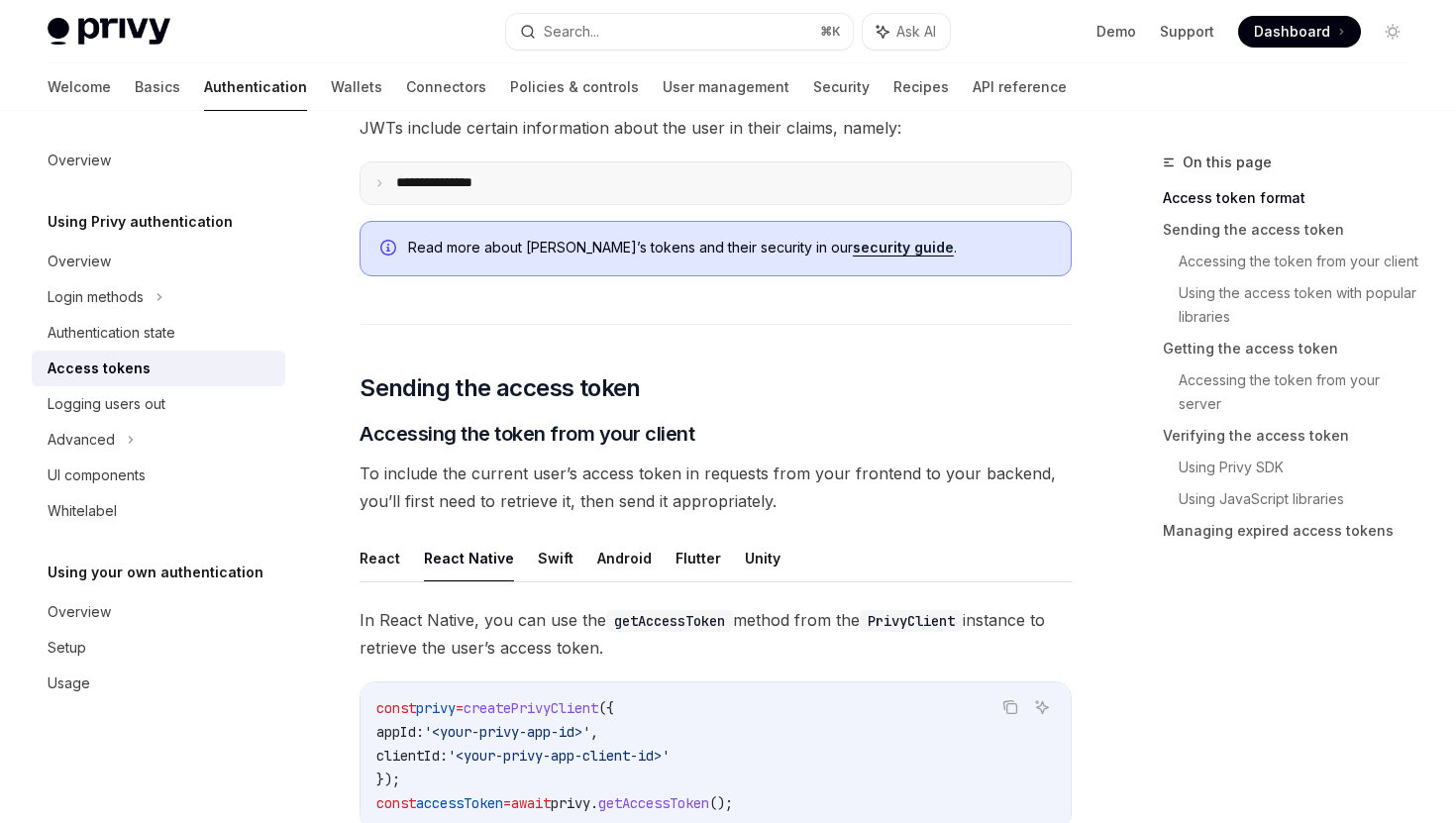
scroll to position [469, 0]
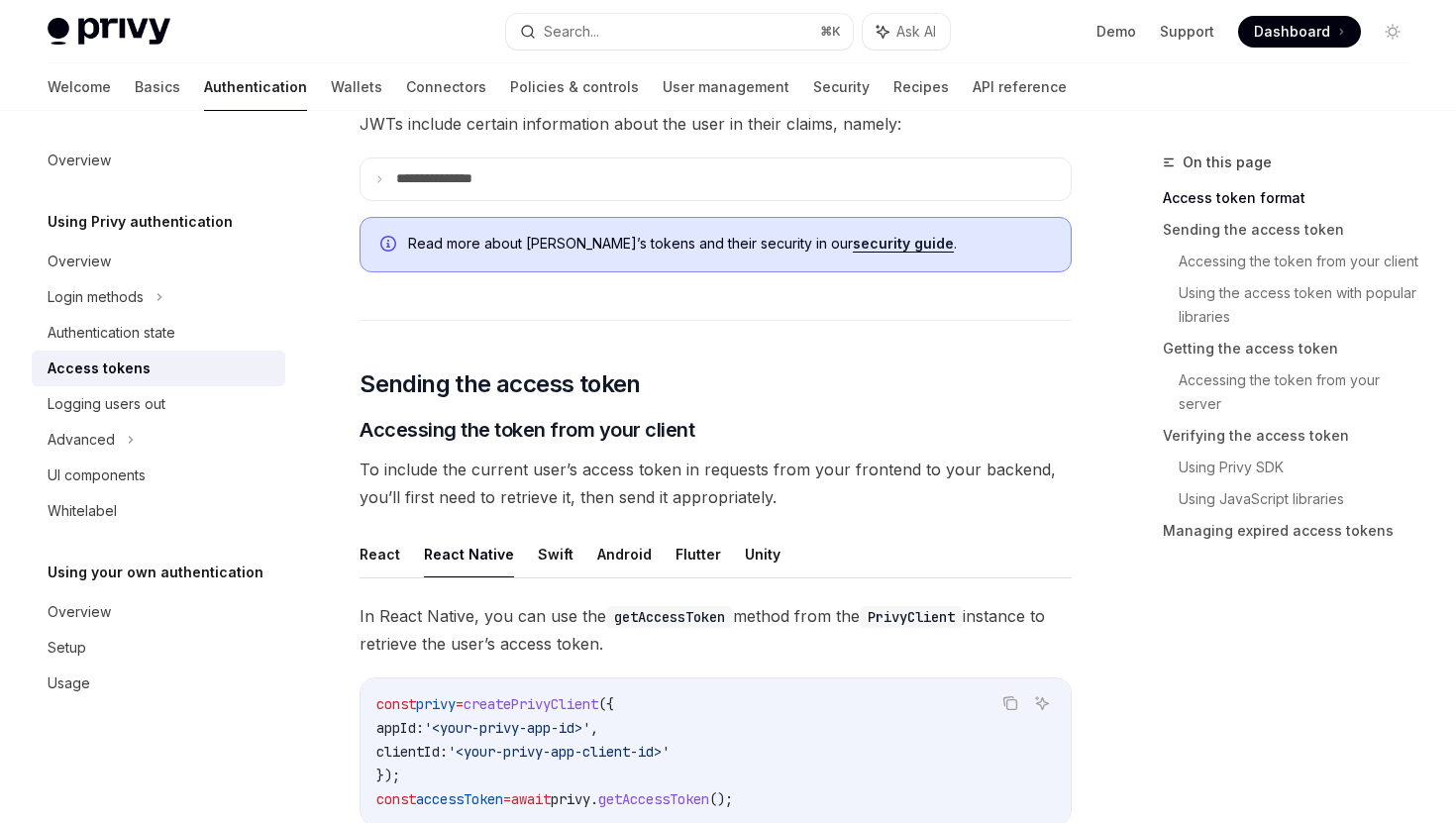
click at [740, 462] on span "To include the current user’s access token in requests from your frontend to yo…" at bounding box center [716, 483] width 712 height 56
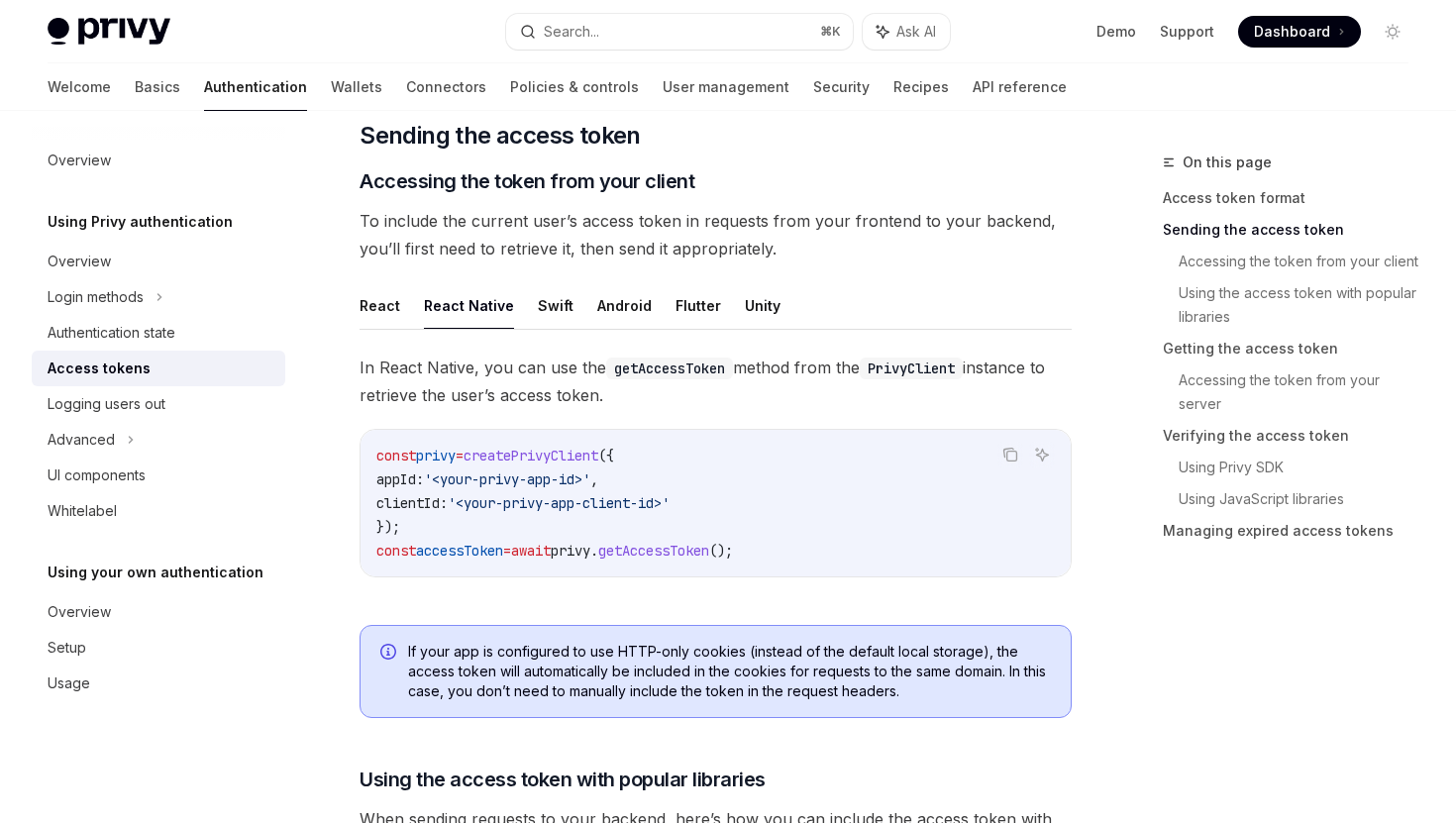
scroll to position [717, 0]
